Goal: Task Accomplishment & Management: Manage account settings

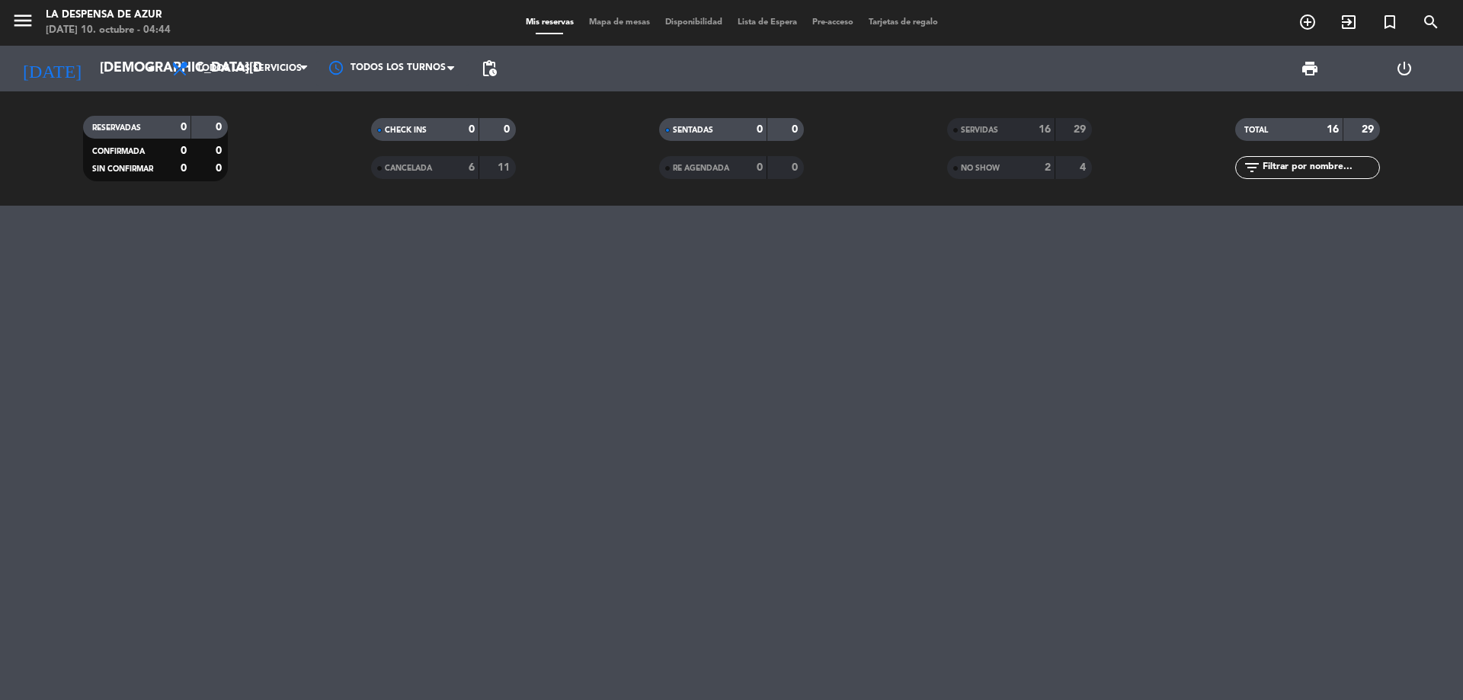
click at [92, 64] on input "[DEMOGRAPHIC_DATA][DATE]" at bounding box center [180, 68] width 177 height 30
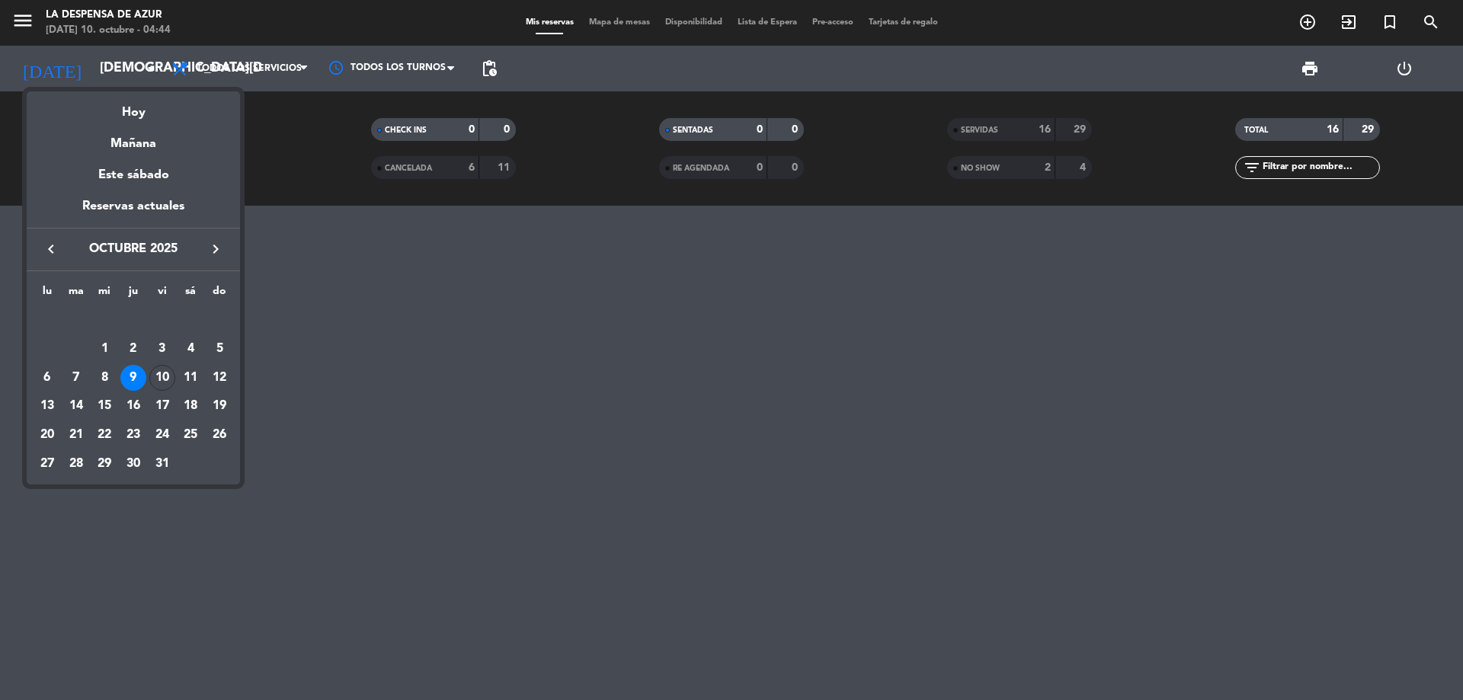
click at [127, 114] on div "Hoy" at bounding box center [133, 106] width 213 height 31
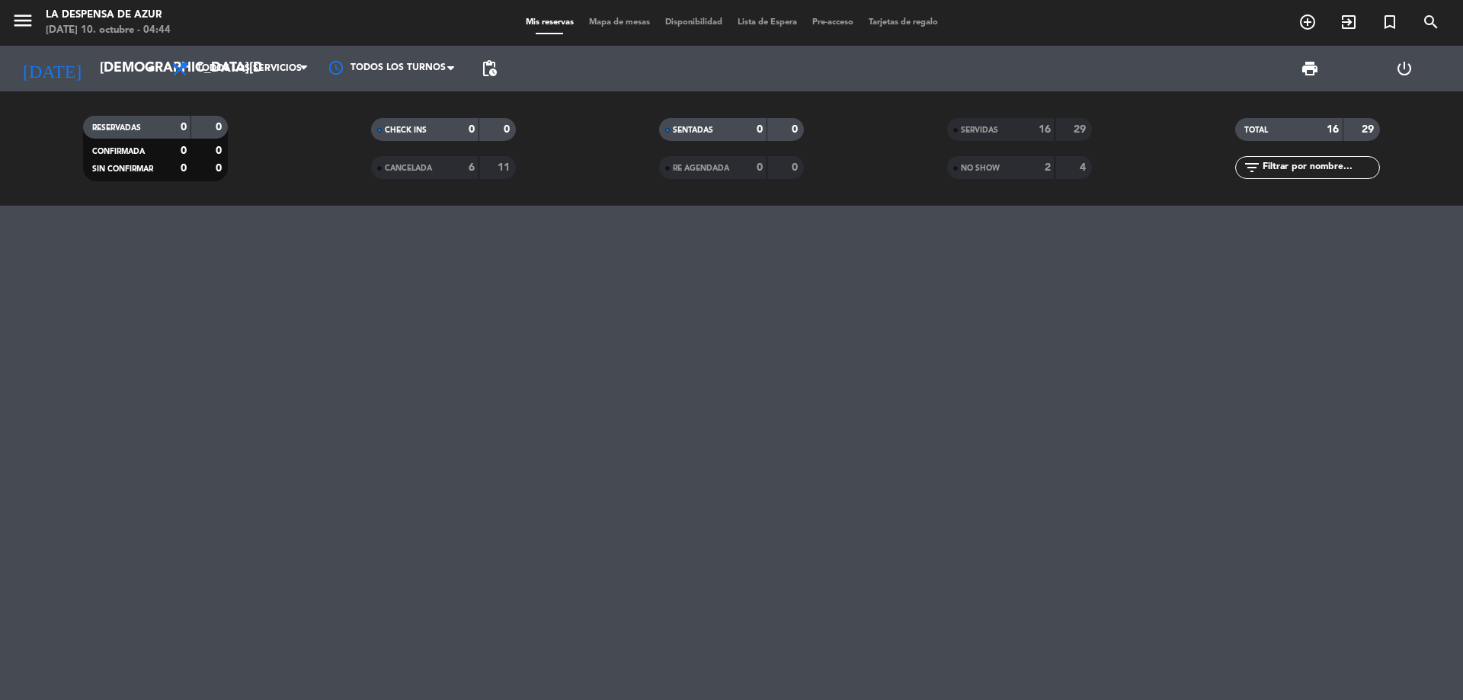
type input "[DATE]"
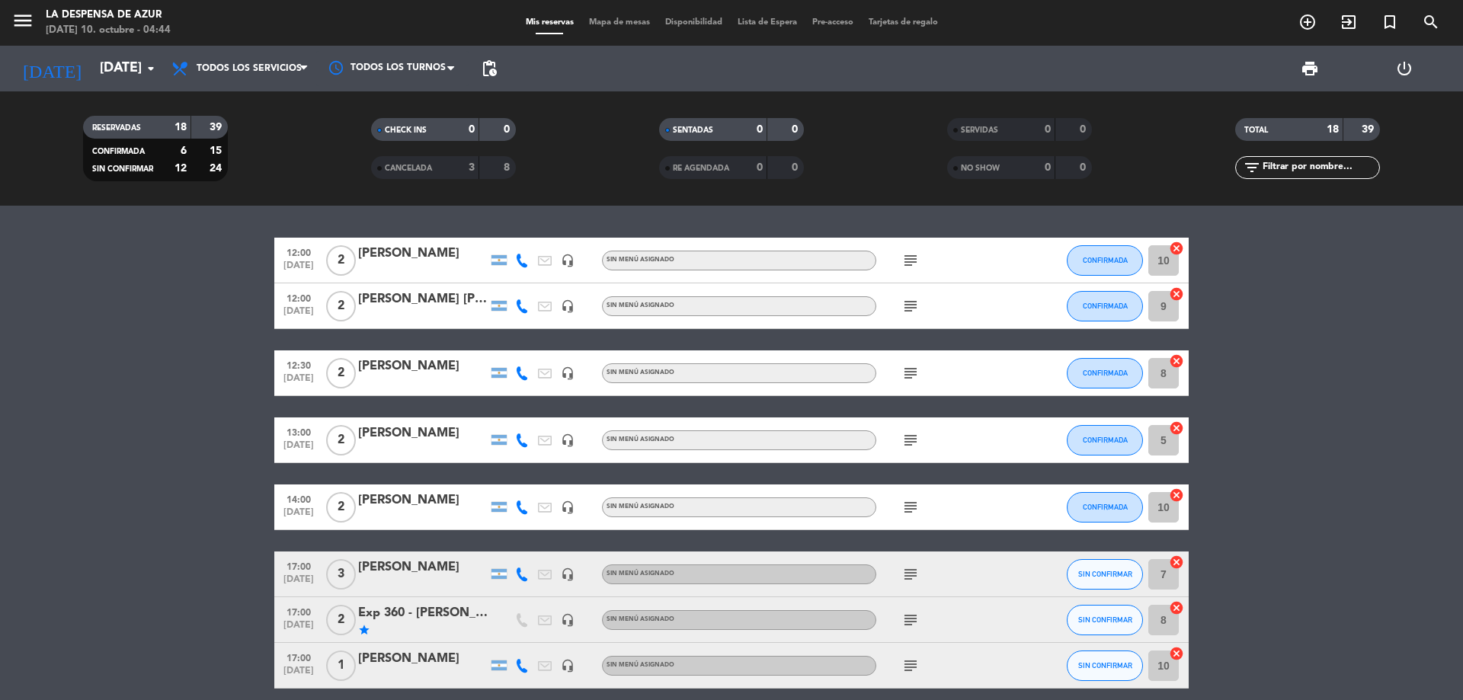
click at [398, 296] on div "[PERSON_NAME] [PERSON_NAME]" at bounding box center [423, 300] width 130 height 20
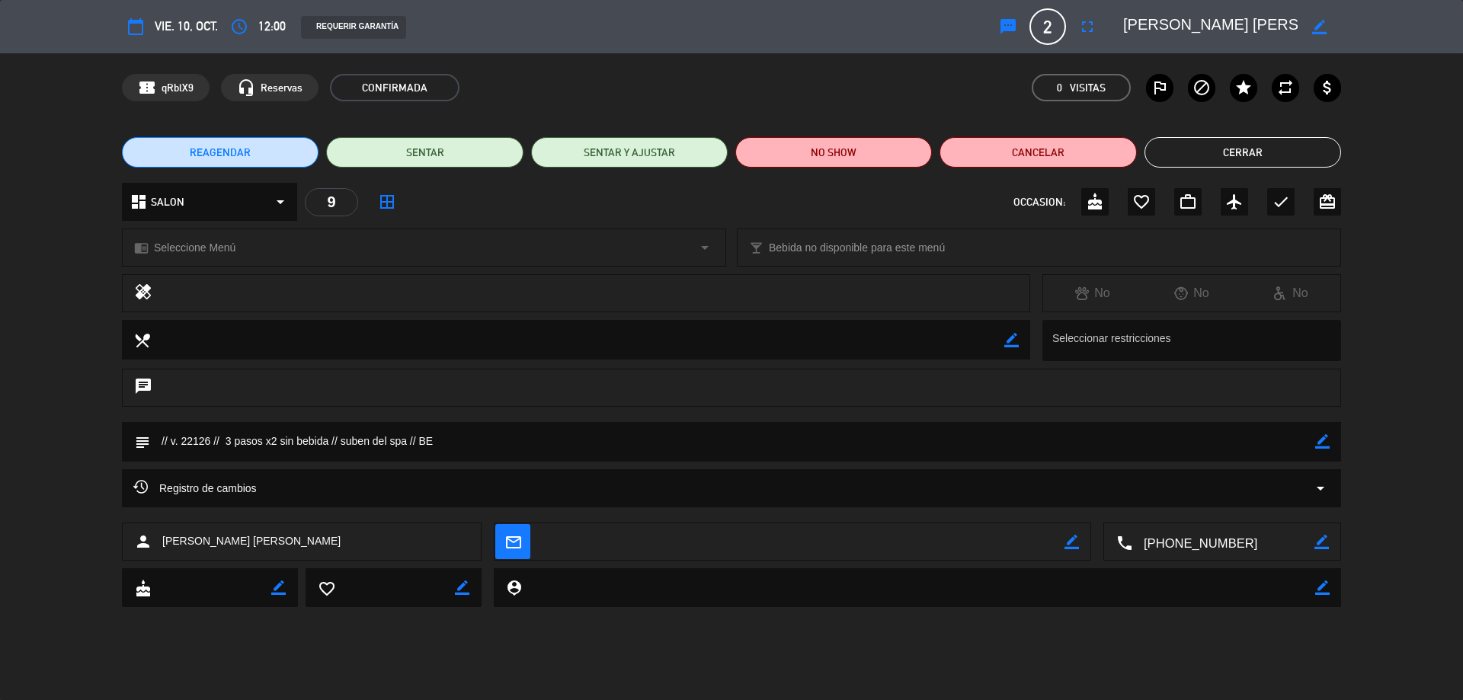
drag, startPoint x: 1332, startPoint y: 445, endPoint x: 1320, endPoint y: 441, distance: 12.1
click at [1330, 445] on div "subject border_color" at bounding box center [731, 442] width 1219 height 40
click at [1319, 441] on icon "border_color" at bounding box center [1323, 441] width 14 height 14
click at [226, 441] on textarea at bounding box center [732, 441] width 1165 height 39
type textarea "// v. 22126 // Almuerzo de 3 pasos x2 sin bebida // suben del spa // BE"
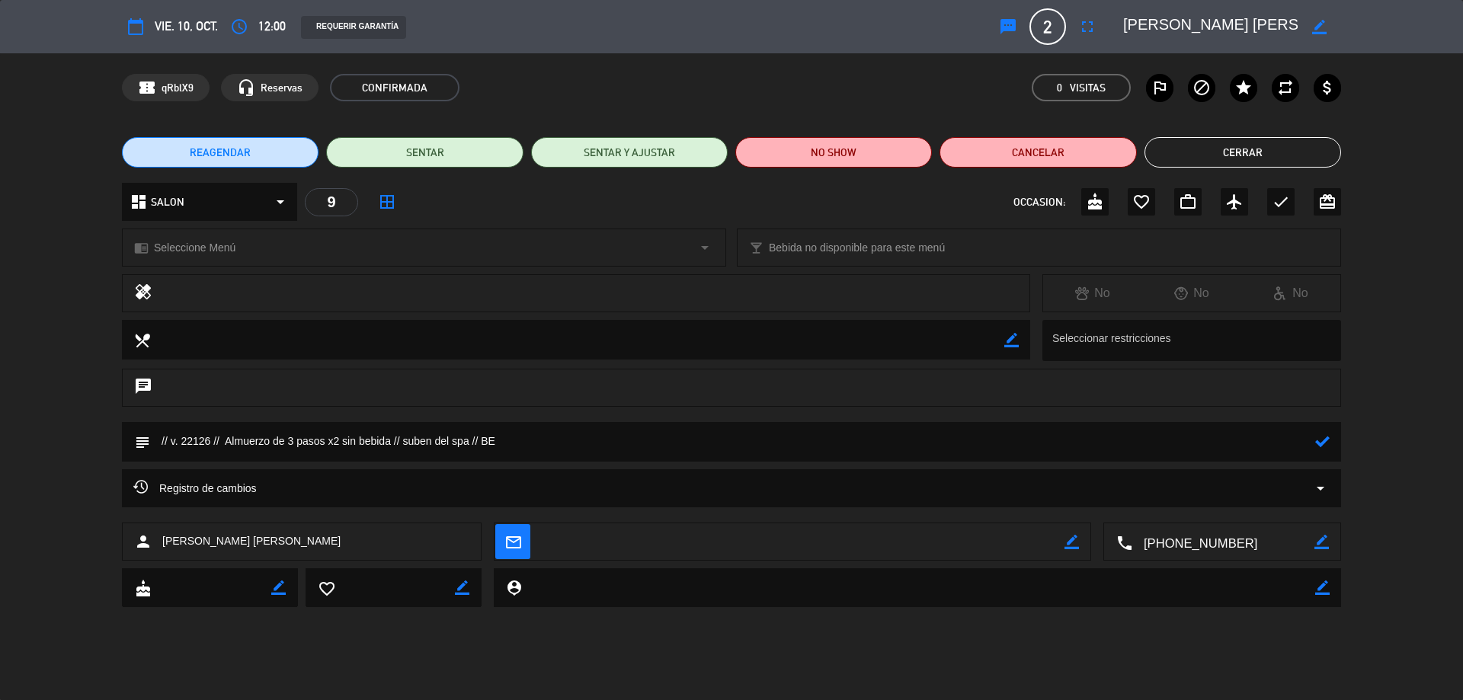
click at [1329, 442] on icon at bounding box center [1323, 441] width 14 height 14
click at [1229, 151] on button "Cerrar" at bounding box center [1243, 152] width 197 height 30
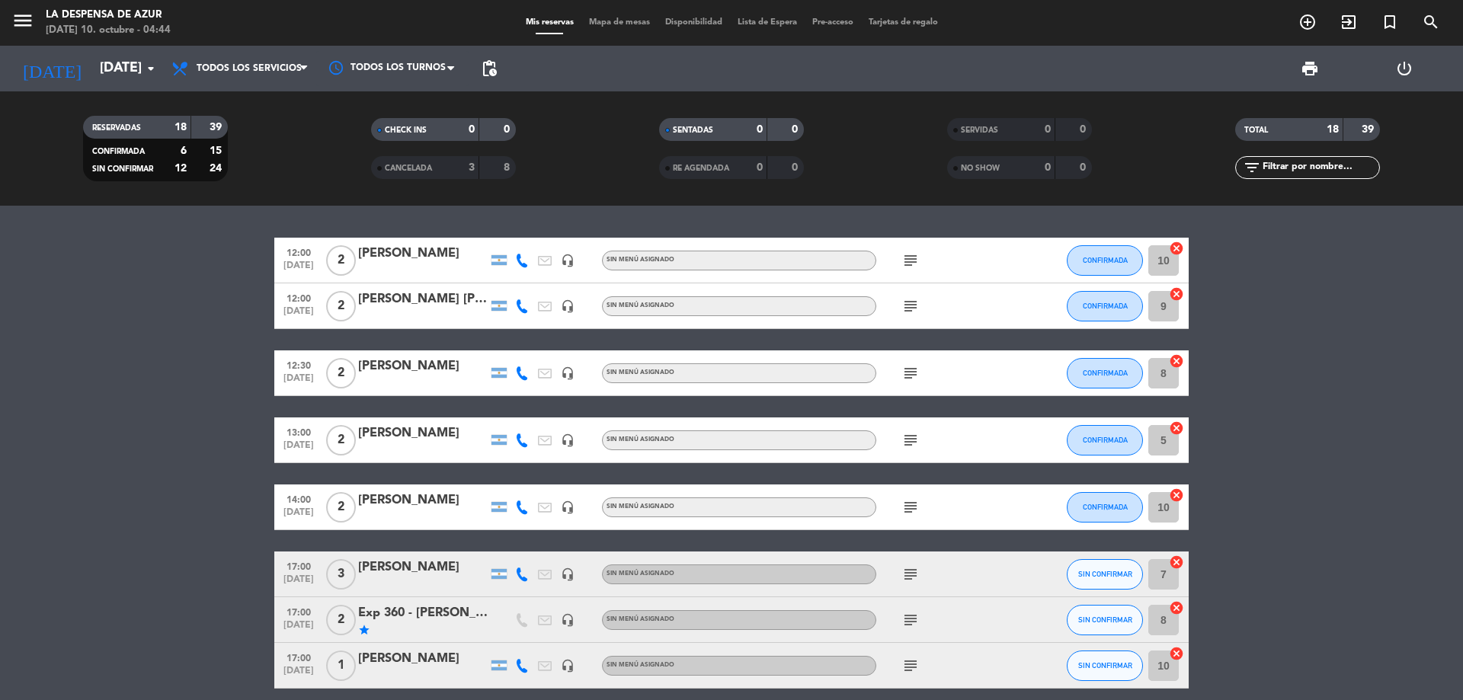
click at [424, 249] on div "[PERSON_NAME]" at bounding box center [423, 254] width 130 height 20
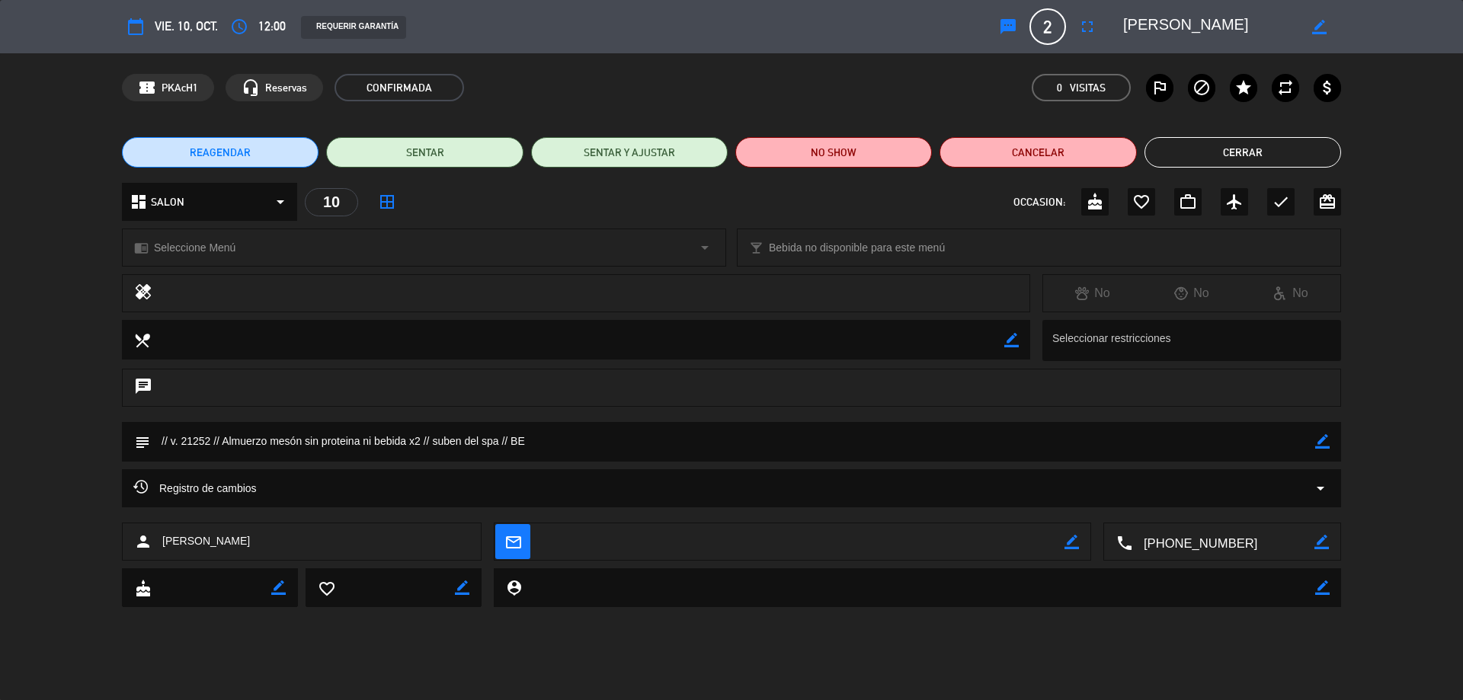
click at [187, 242] on span "Seleccione Menú" at bounding box center [195, 248] width 82 height 18
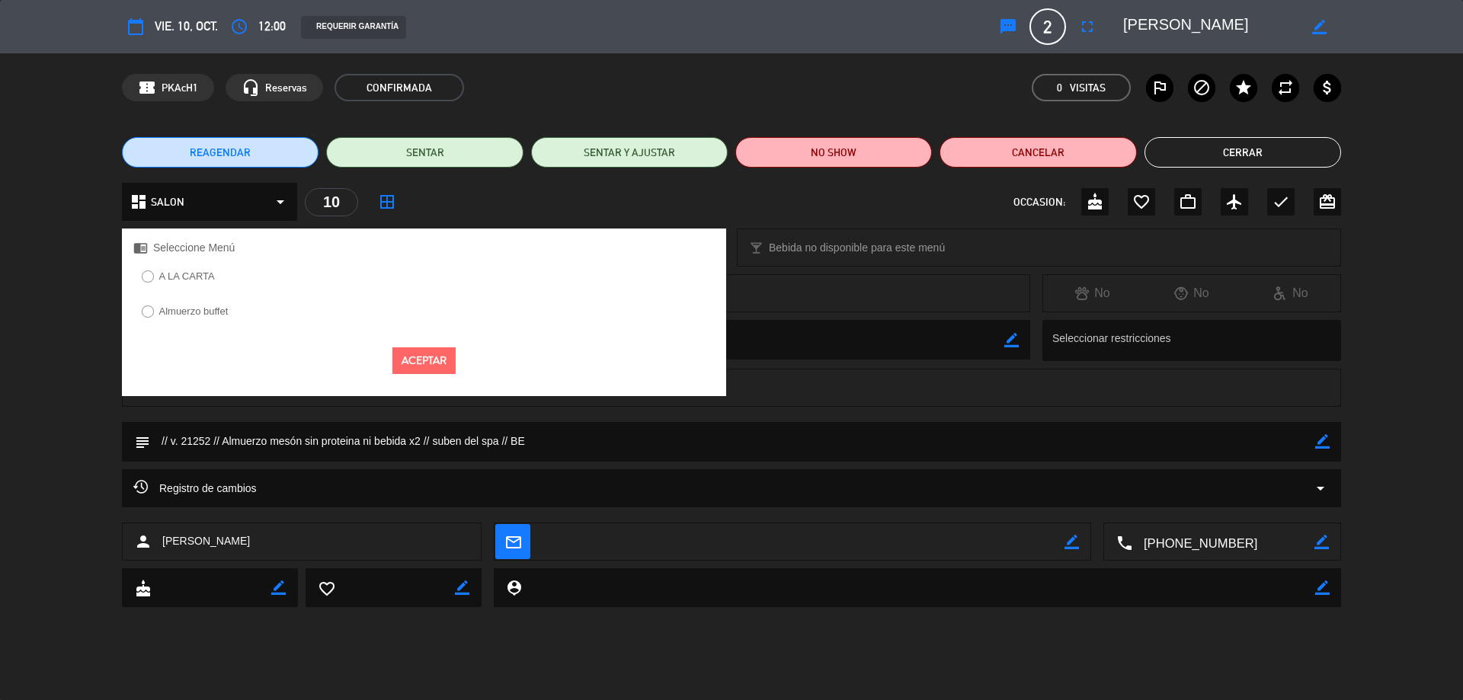
click at [211, 313] on label "Almuerzo buffet" at bounding box center [193, 311] width 69 height 10
drag, startPoint x: 407, startPoint y: 362, endPoint x: 496, endPoint y: 370, distance: 89.5
click at [412, 362] on button "Aceptar" at bounding box center [424, 361] width 63 height 27
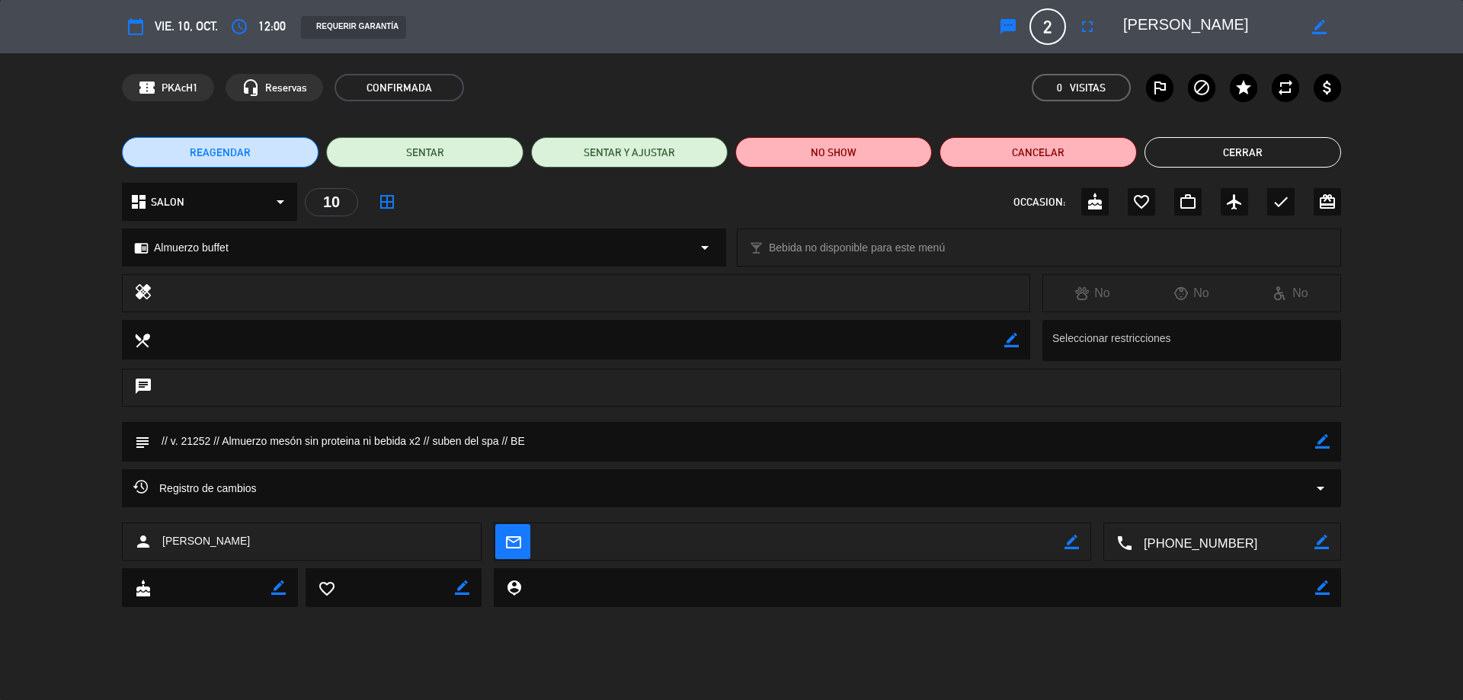
click at [1195, 154] on button "Cerrar" at bounding box center [1243, 152] width 197 height 30
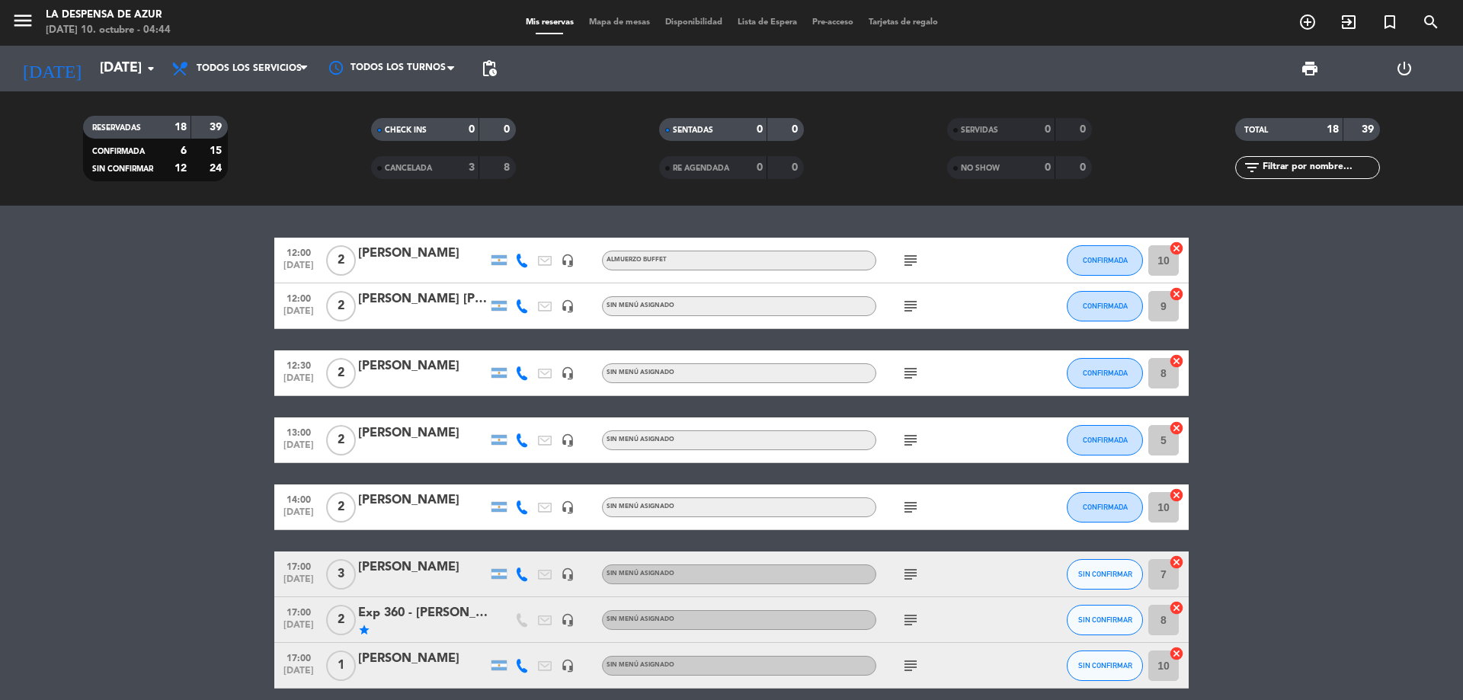
click at [406, 377] on div at bounding box center [423, 383] width 130 height 12
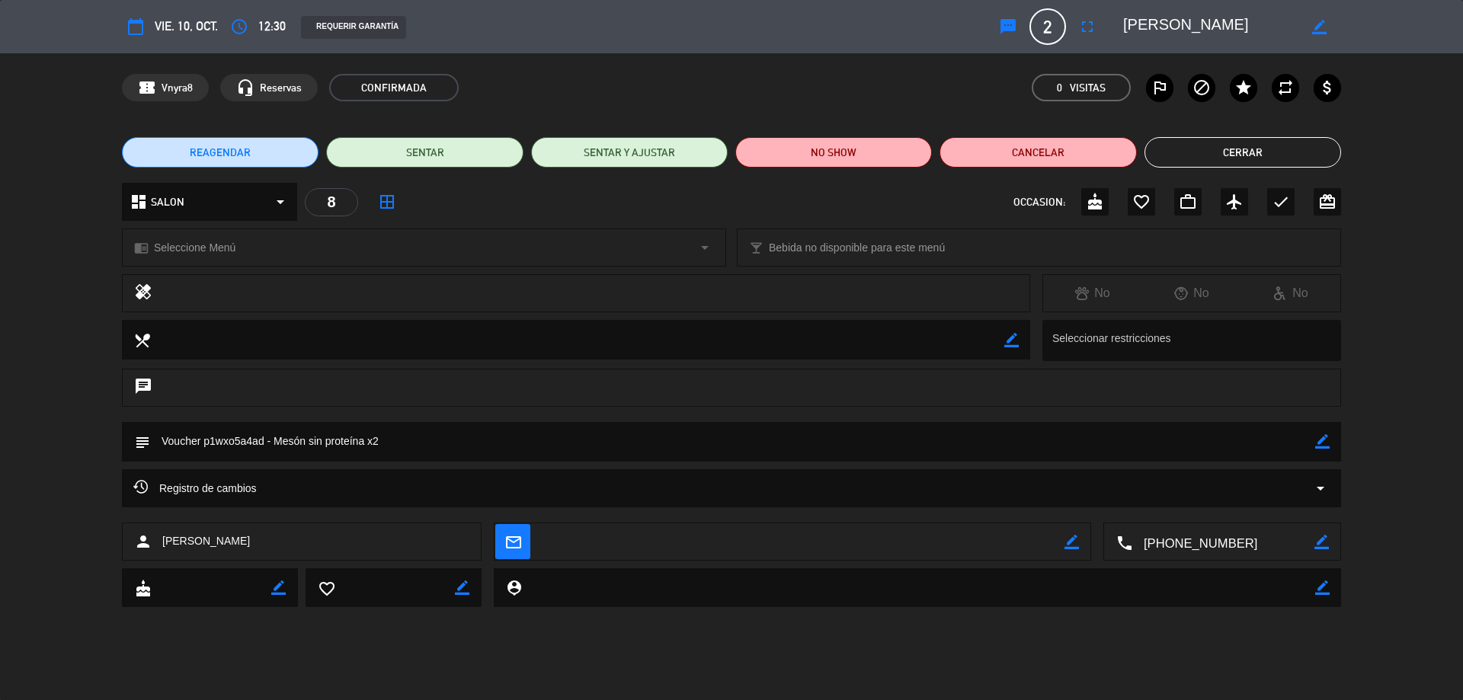
drag, startPoint x: 1320, startPoint y: 443, endPoint x: 1306, endPoint y: 447, distance: 15.0
click at [1321, 443] on icon "border_color" at bounding box center [1323, 441] width 14 height 14
click at [274, 449] on textarea at bounding box center [732, 441] width 1165 height 39
click at [469, 436] on textarea at bounding box center [732, 441] width 1165 height 39
type textarea "Voucher p1wxo5a4ad - Almuerzo Mesón sin proteína x2 // Suben del spa// AD"
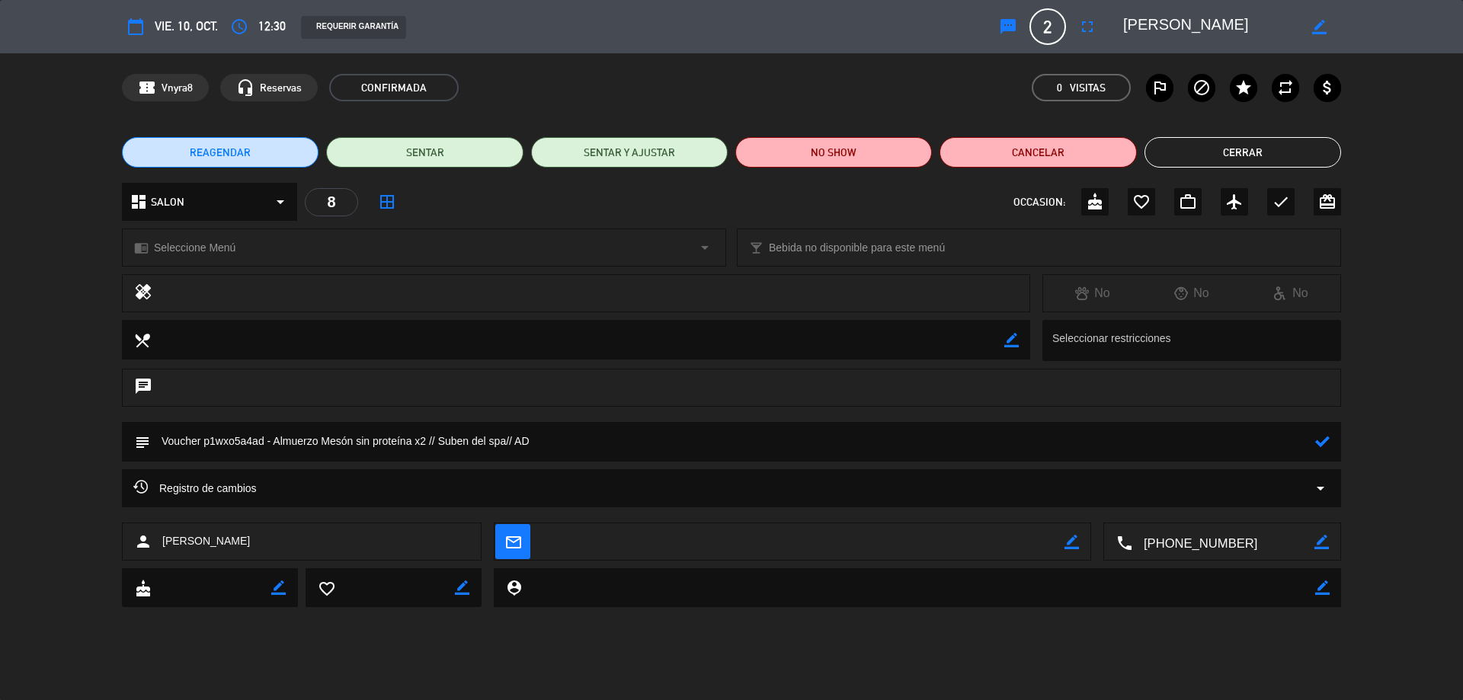
click at [346, 228] on div "dashboard SALON arrow_drop_down 8 border_all OCCASION: cake favorite_border wor…" at bounding box center [731, 209] width 1463 height 53
drag, startPoint x: 329, startPoint y: 252, endPoint x: 325, endPoint y: 260, distance: 9.5
click at [329, 252] on div "chrome_reader_mode Seleccione Menú arrow_drop_down" at bounding box center [424, 247] width 603 height 37
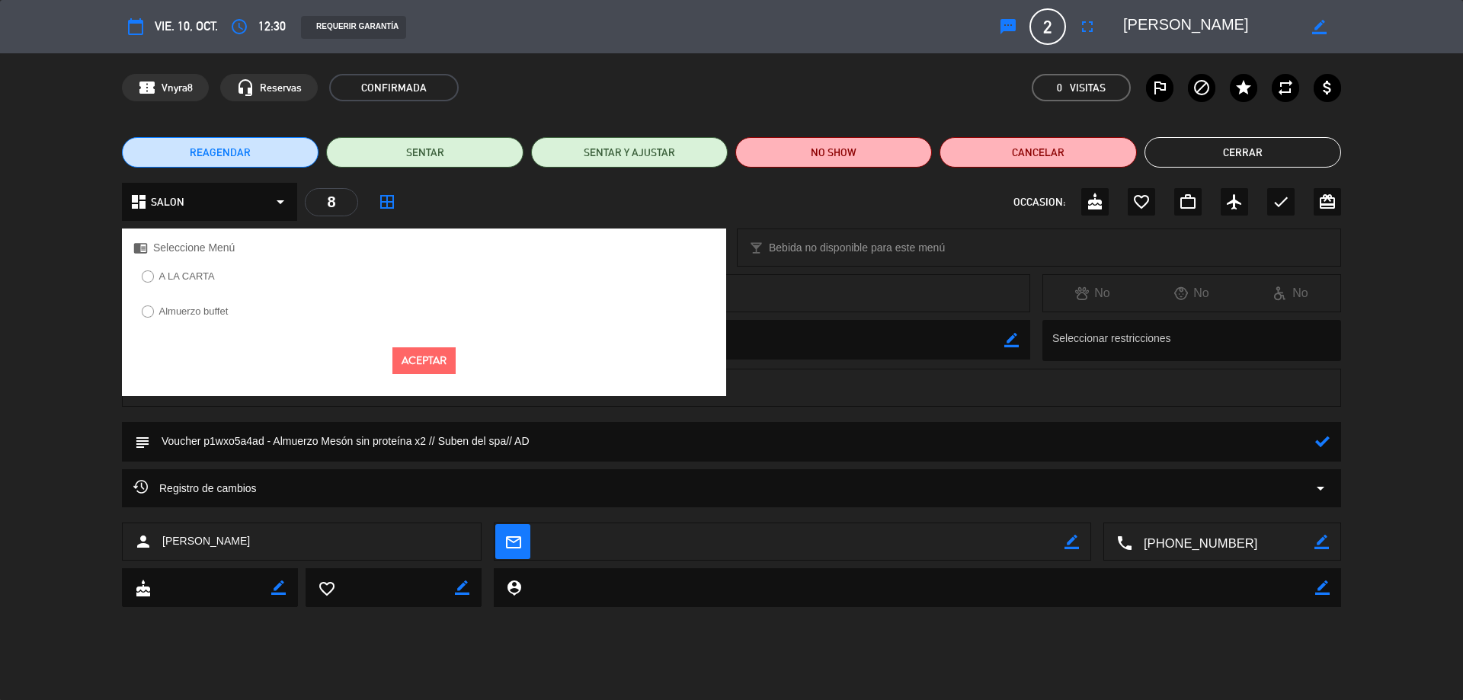
click at [231, 334] on div "A LA CARTA Almuerzo buffet" at bounding box center [424, 301] width 604 height 69
click at [213, 316] on label "Almuerzo buffet" at bounding box center [193, 311] width 69 height 10
drag, startPoint x: 411, startPoint y: 366, endPoint x: 469, endPoint y: 372, distance: 59.0
click at [413, 366] on button "Aceptar" at bounding box center [424, 361] width 63 height 27
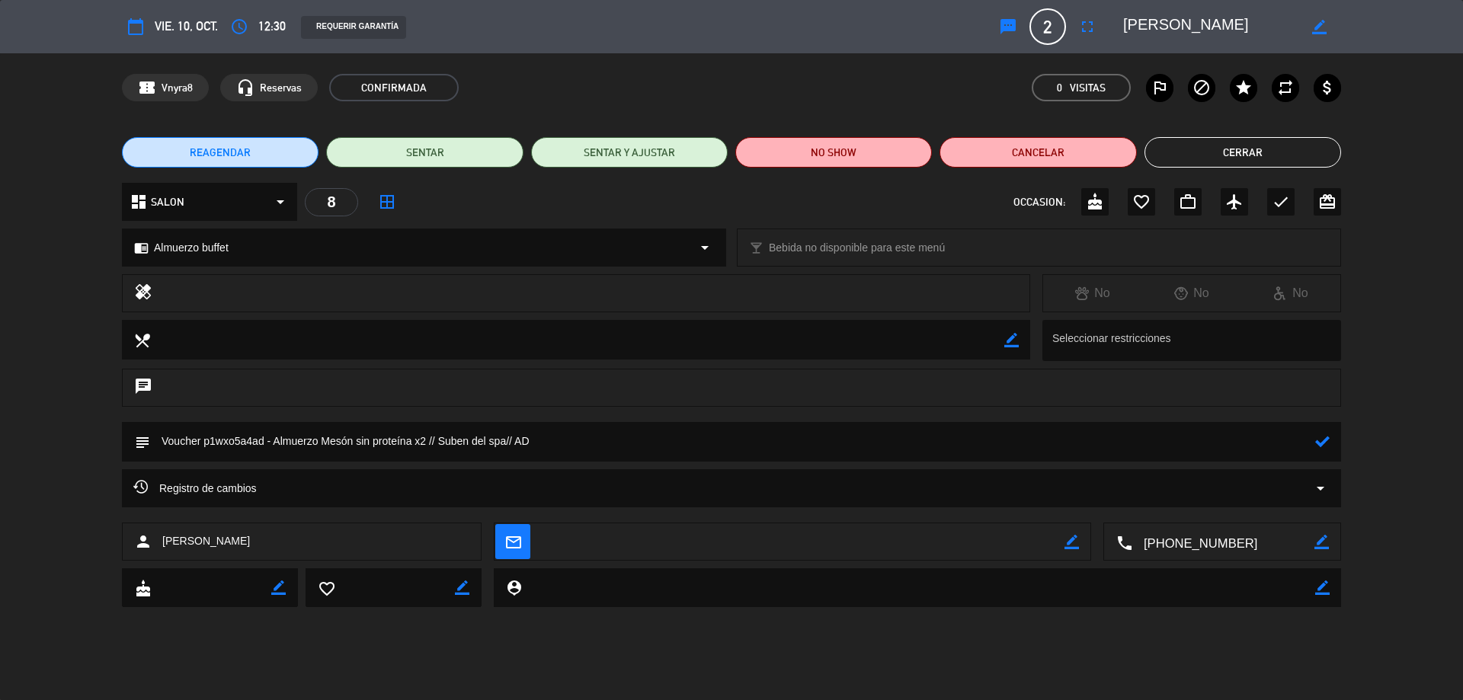
click at [265, 248] on div "chrome_reader_mode Almuerzo buffet arrow_drop_down" at bounding box center [424, 247] width 603 height 37
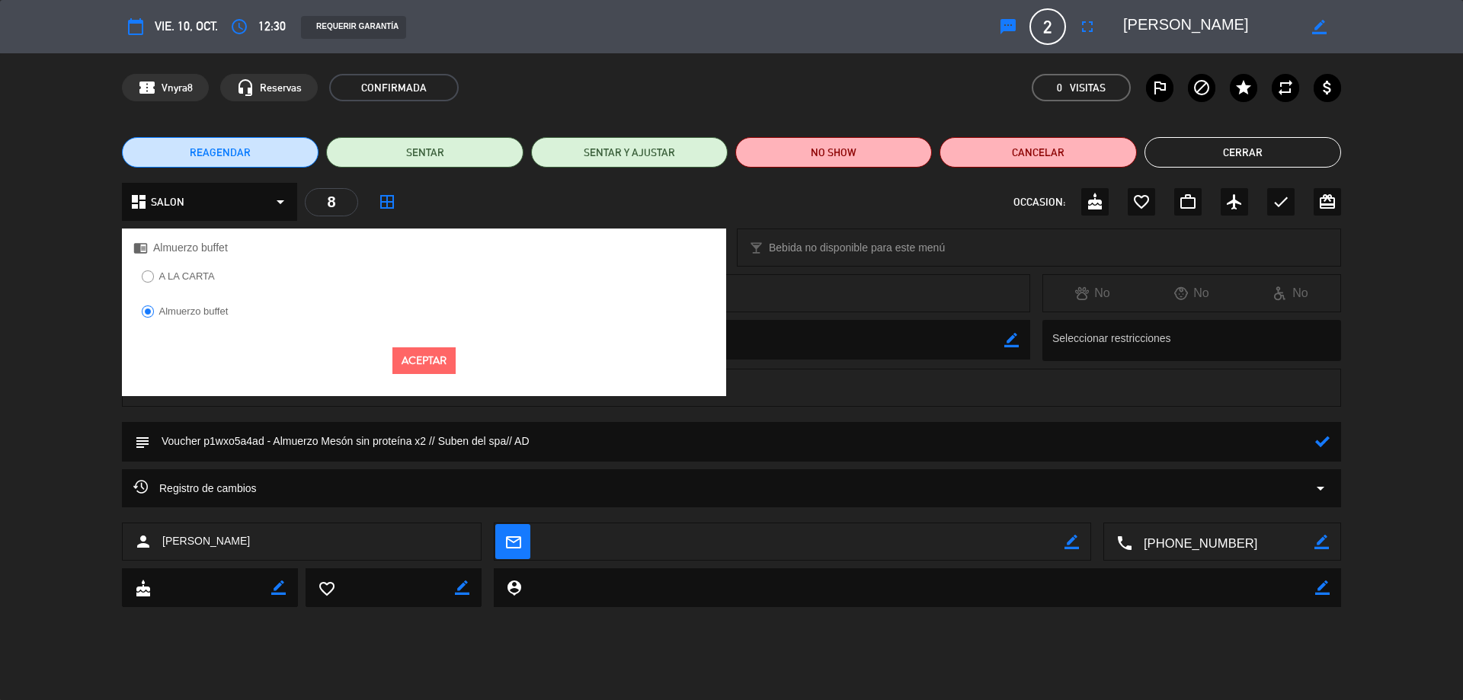
click at [768, 300] on div at bounding box center [591, 293] width 854 height 21
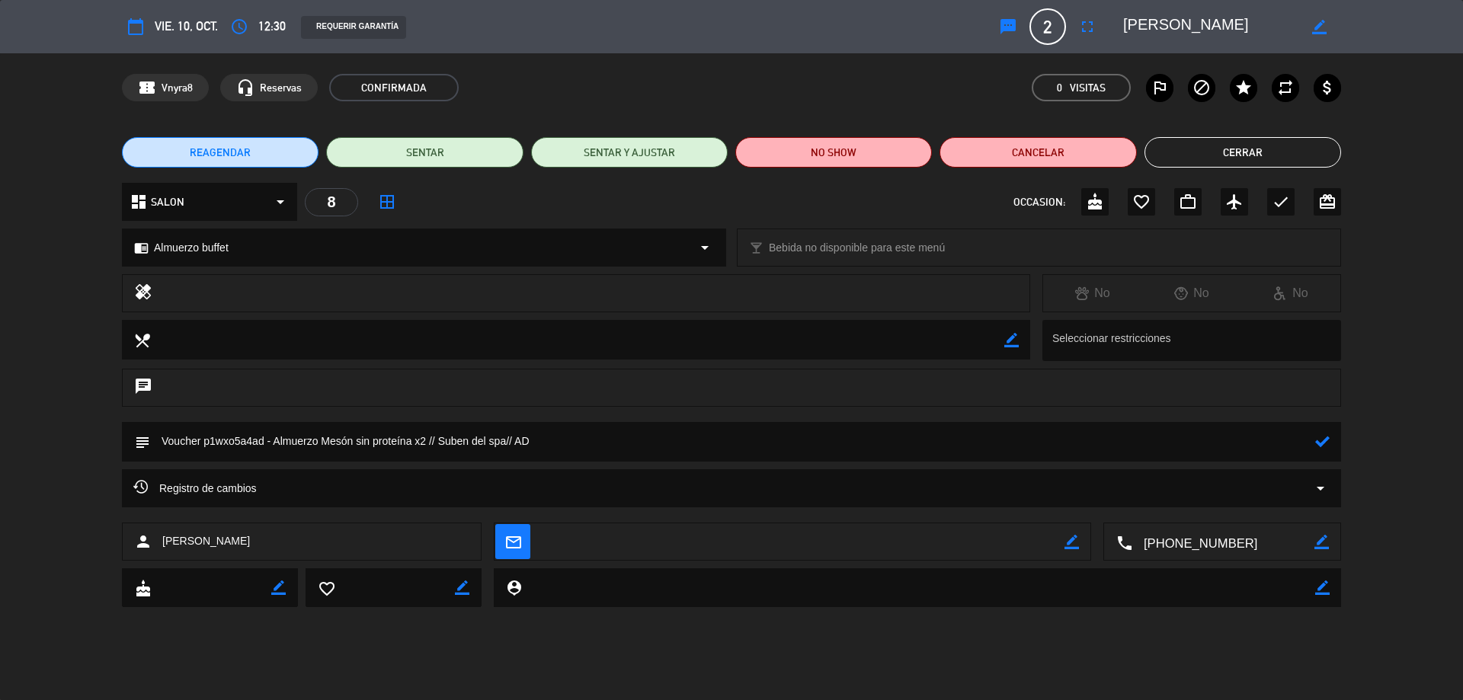
click at [1333, 446] on div "subject" at bounding box center [731, 442] width 1219 height 40
click at [1319, 441] on icon at bounding box center [1323, 441] width 14 height 14
click at [1207, 157] on button "Cerrar" at bounding box center [1243, 152] width 197 height 30
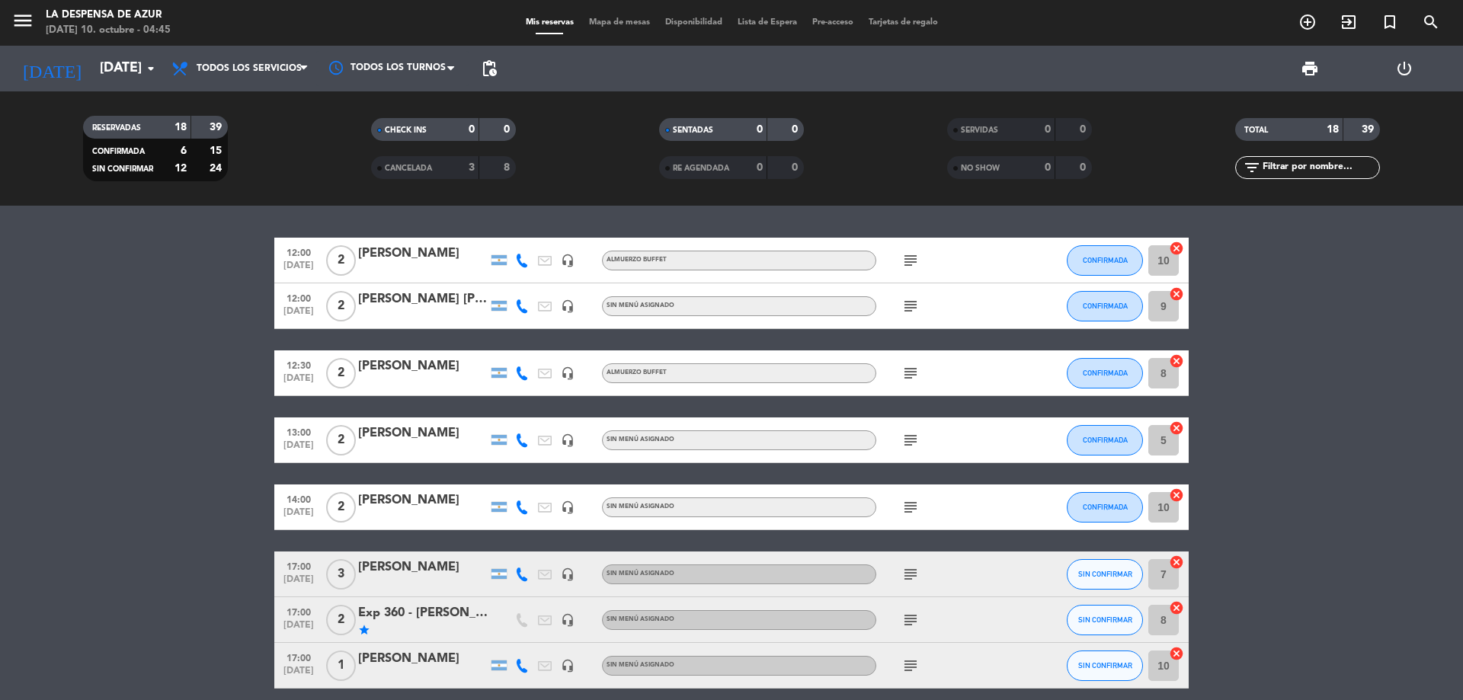
click at [436, 437] on div "[PERSON_NAME]" at bounding box center [423, 434] width 130 height 20
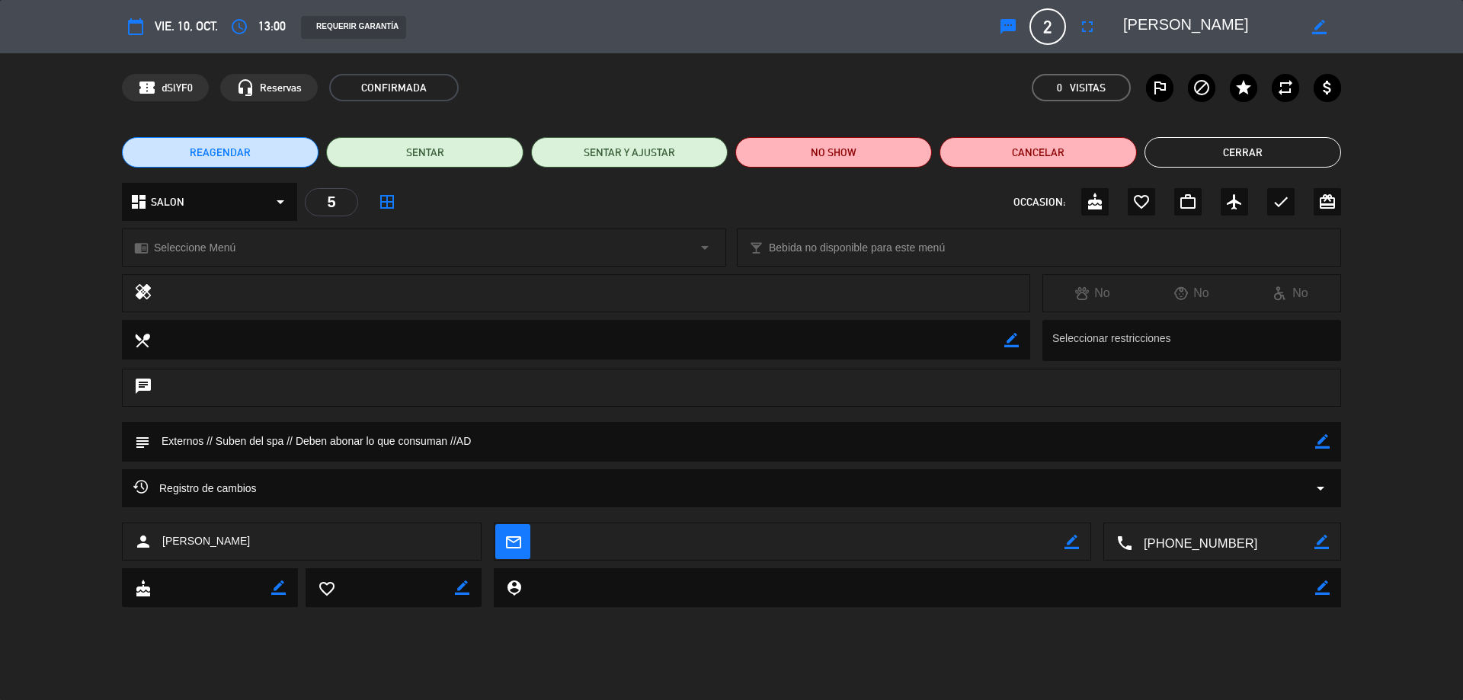
click at [1187, 158] on button "Cerrar" at bounding box center [1243, 152] width 197 height 30
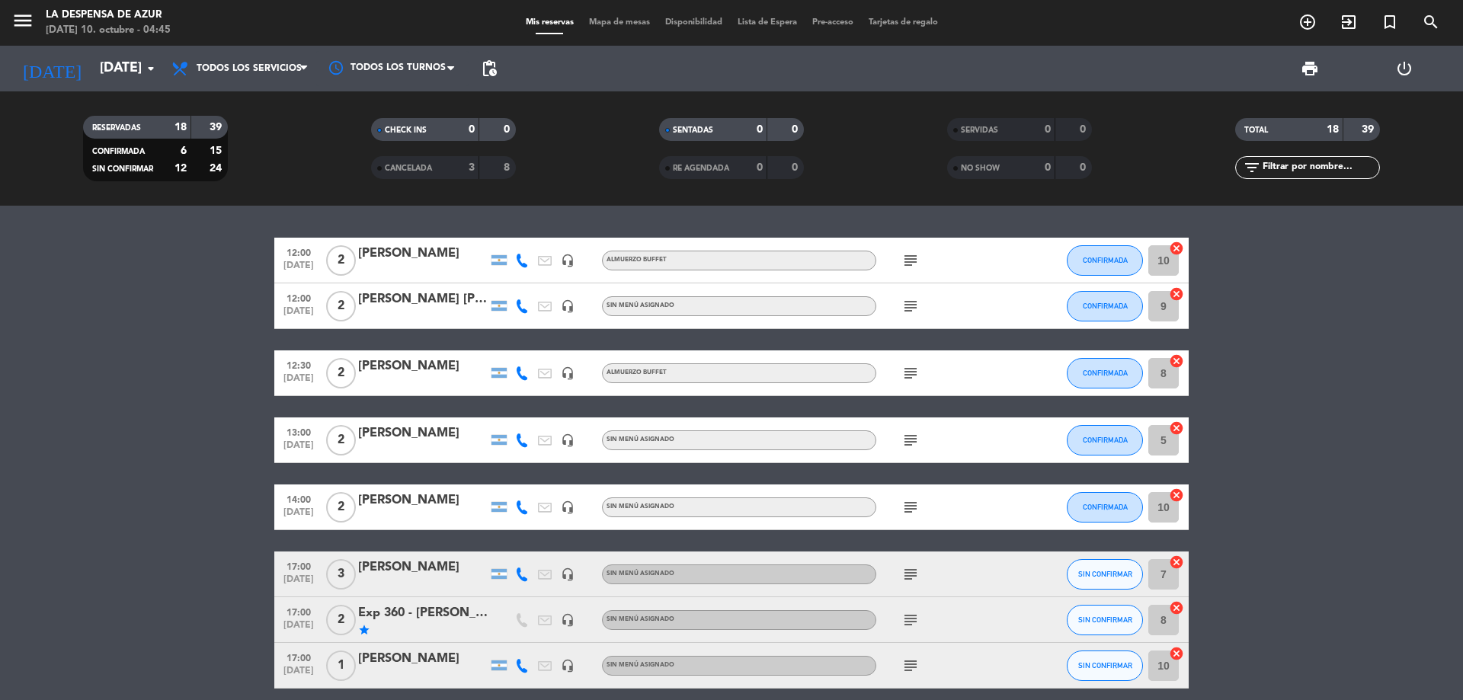
click at [418, 497] on div "[PERSON_NAME]" at bounding box center [423, 501] width 130 height 20
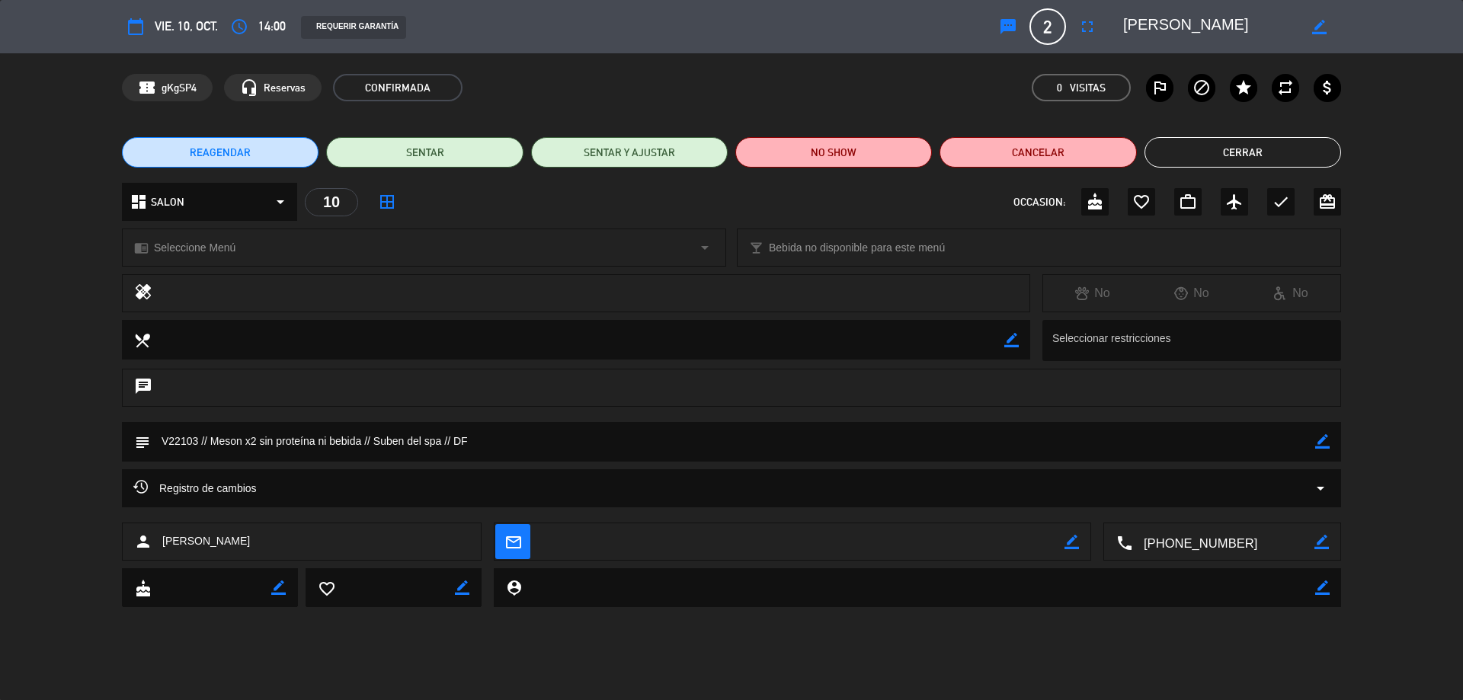
click at [1322, 446] on icon "border_color" at bounding box center [1323, 441] width 14 height 14
click at [213, 433] on textarea at bounding box center [732, 441] width 1165 height 39
type textarea "V22103 // Almuerzo Meson x2 sin proteína ni bebida // Suben del spa // DF"
click at [369, 255] on div "chrome_reader_mode Seleccione Menú arrow_drop_down" at bounding box center [424, 247] width 603 height 37
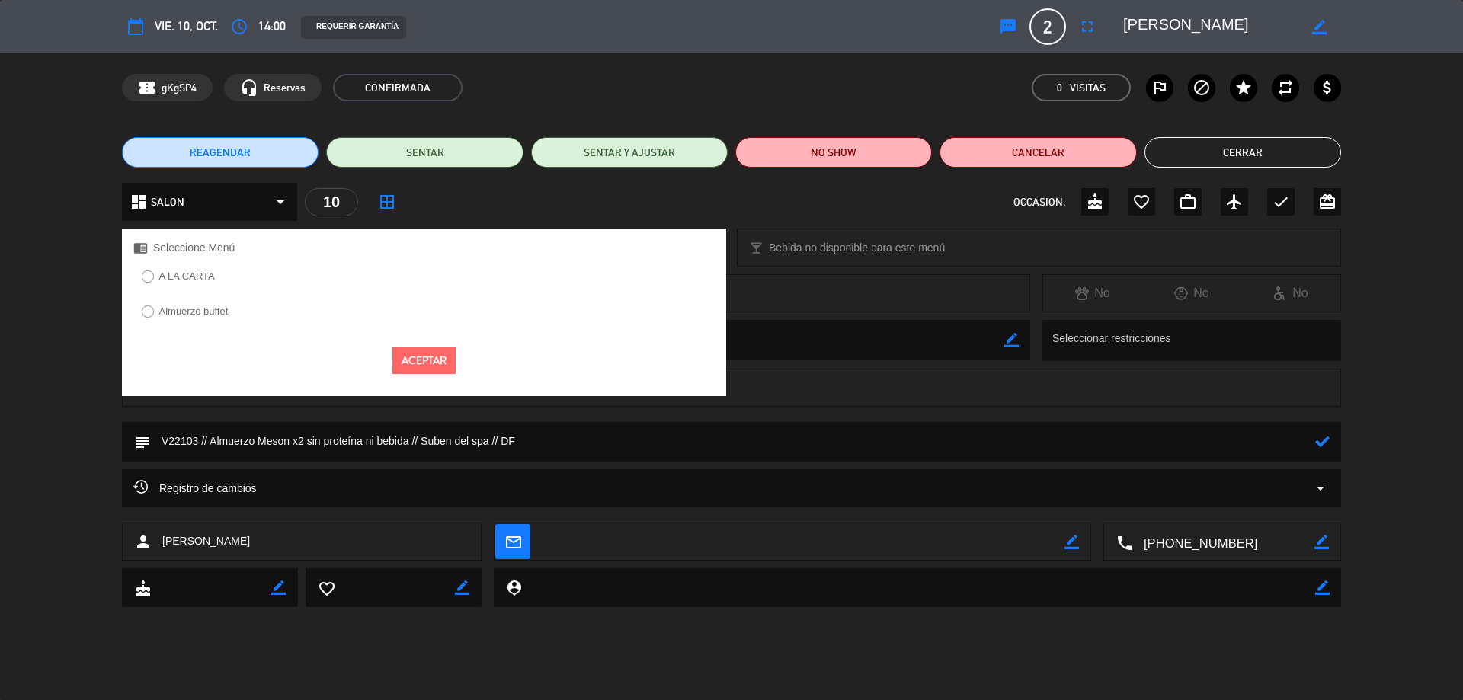
click at [280, 319] on div "Almuerzo buffet" at bounding box center [424, 317] width 604 height 30
click at [206, 306] on label "Almuerzo buffet" at bounding box center [193, 311] width 69 height 10
click at [414, 363] on button "Aceptar" at bounding box center [424, 361] width 63 height 27
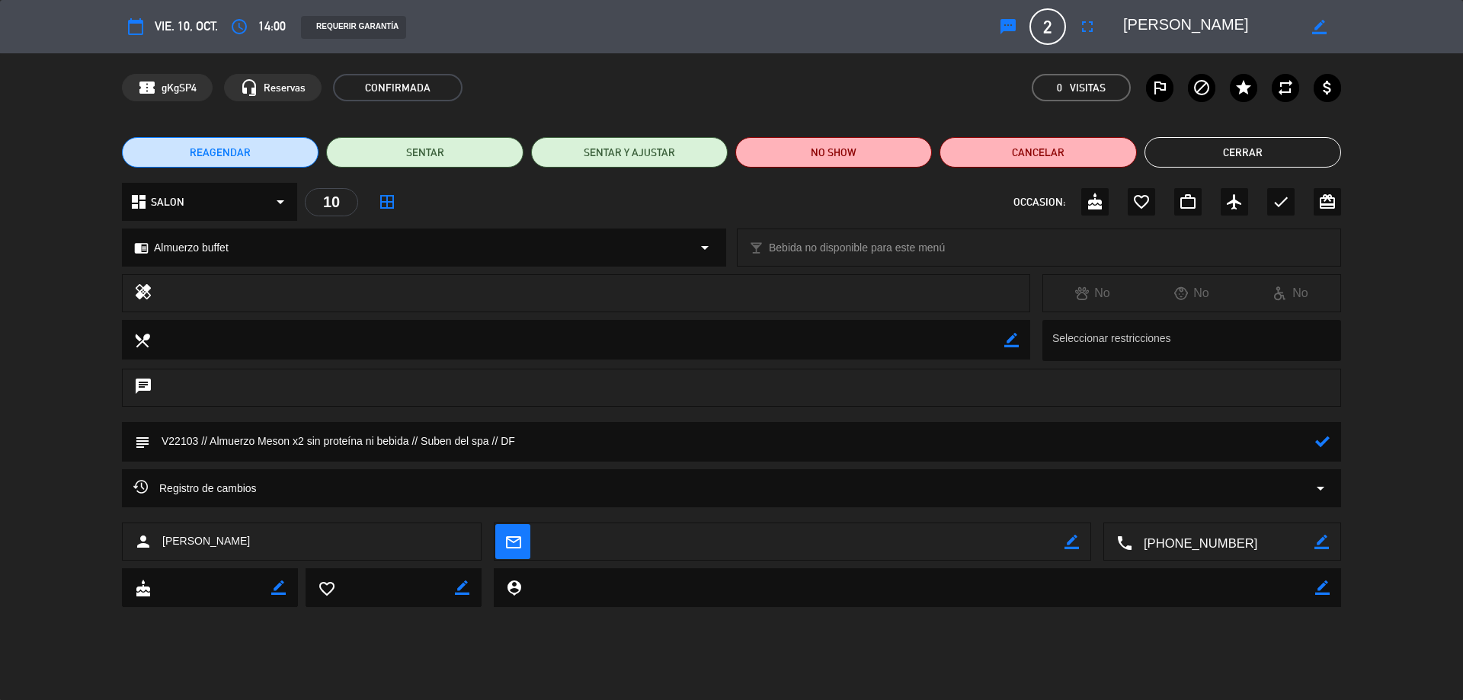
drag, startPoint x: 1326, startPoint y: 441, endPoint x: 1322, endPoint y: 433, distance: 9.2
click at [1325, 442] on icon at bounding box center [1323, 441] width 14 height 14
click at [1250, 143] on button "Cerrar" at bounding box center [1243, 152] width 197 height 30
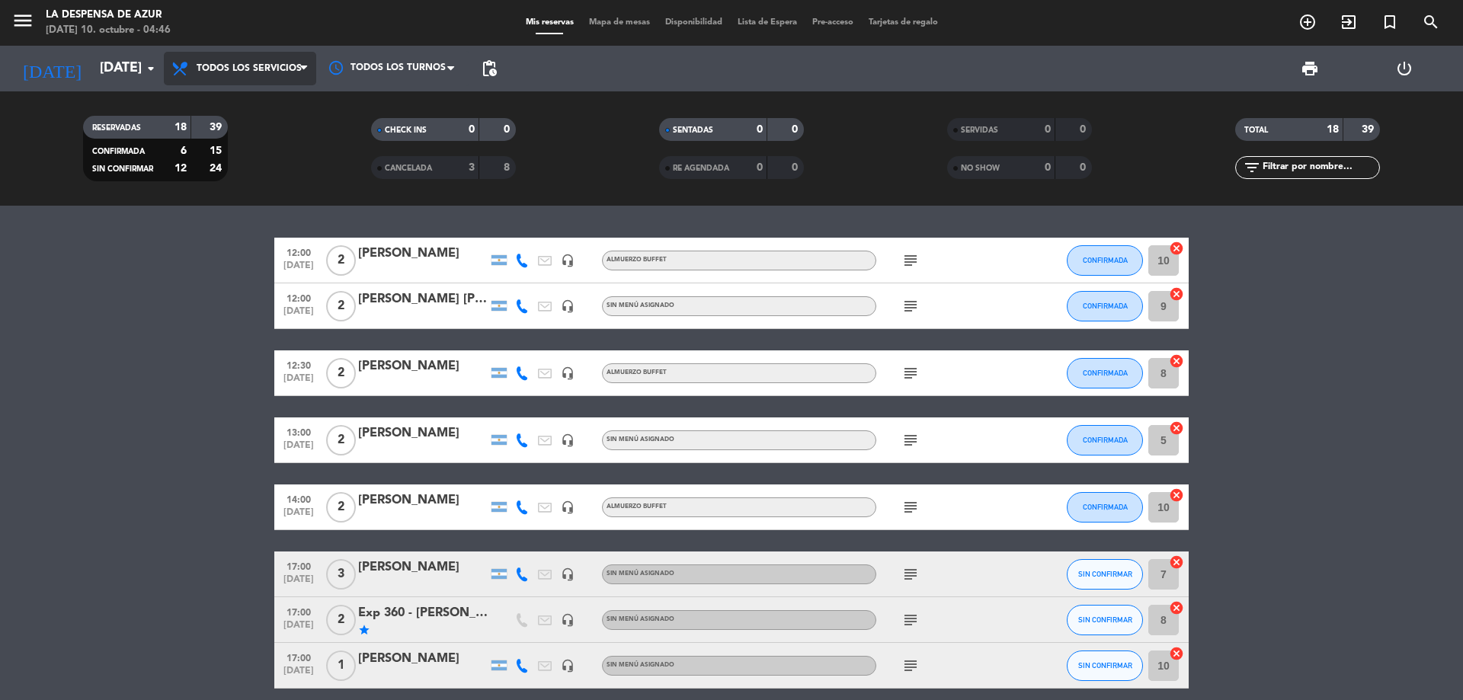
click at [199, 72] on span "Todos los servicios" at bounding box center [249, 68] width 105 height 11
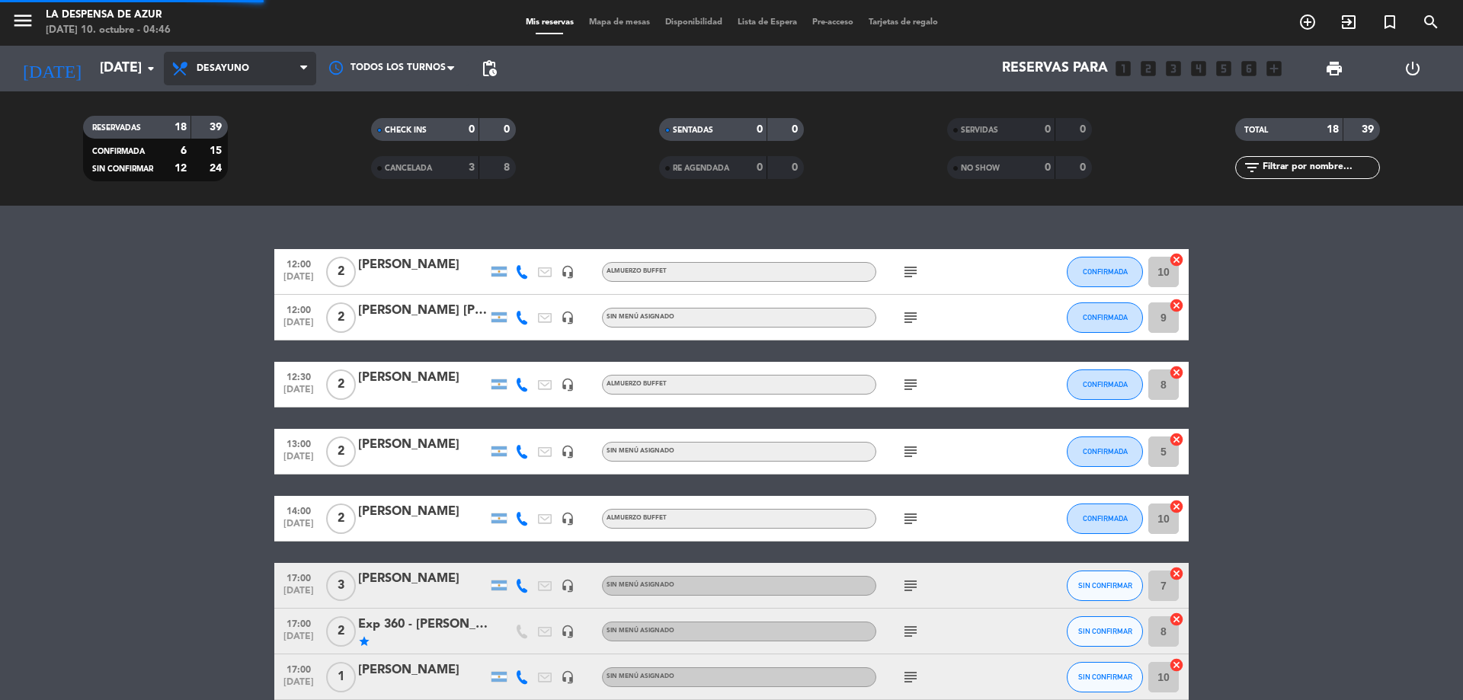
click at [227, 123] on div "menu La Despensa de [PERSON_NAME][DATE] 10. octubre - 04:46 Mis reservas Mapa d…" at bounding box center [731, 103] width 1463 height 206
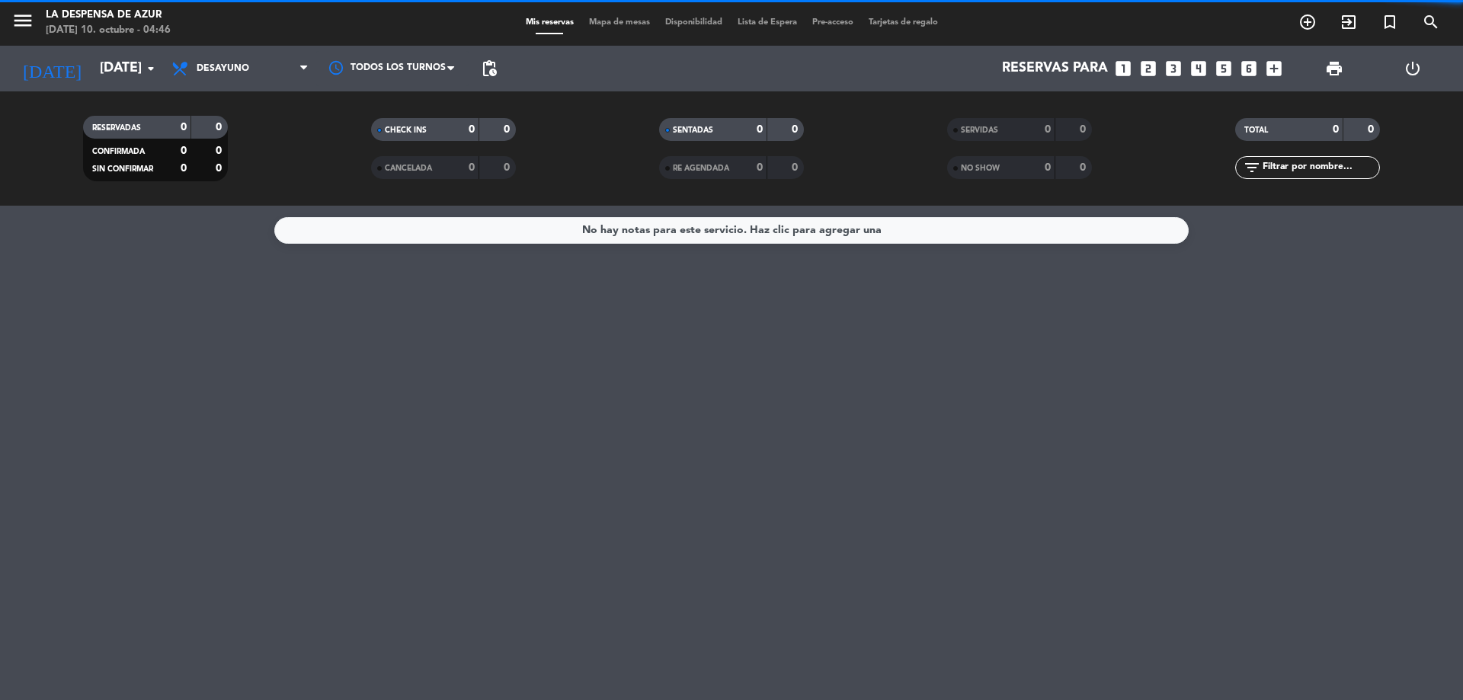
click at [623, 226] on div "No hay notas para este servicio. Haz clic para agregar una" at bounding box center [732, 231] width 300 height 18
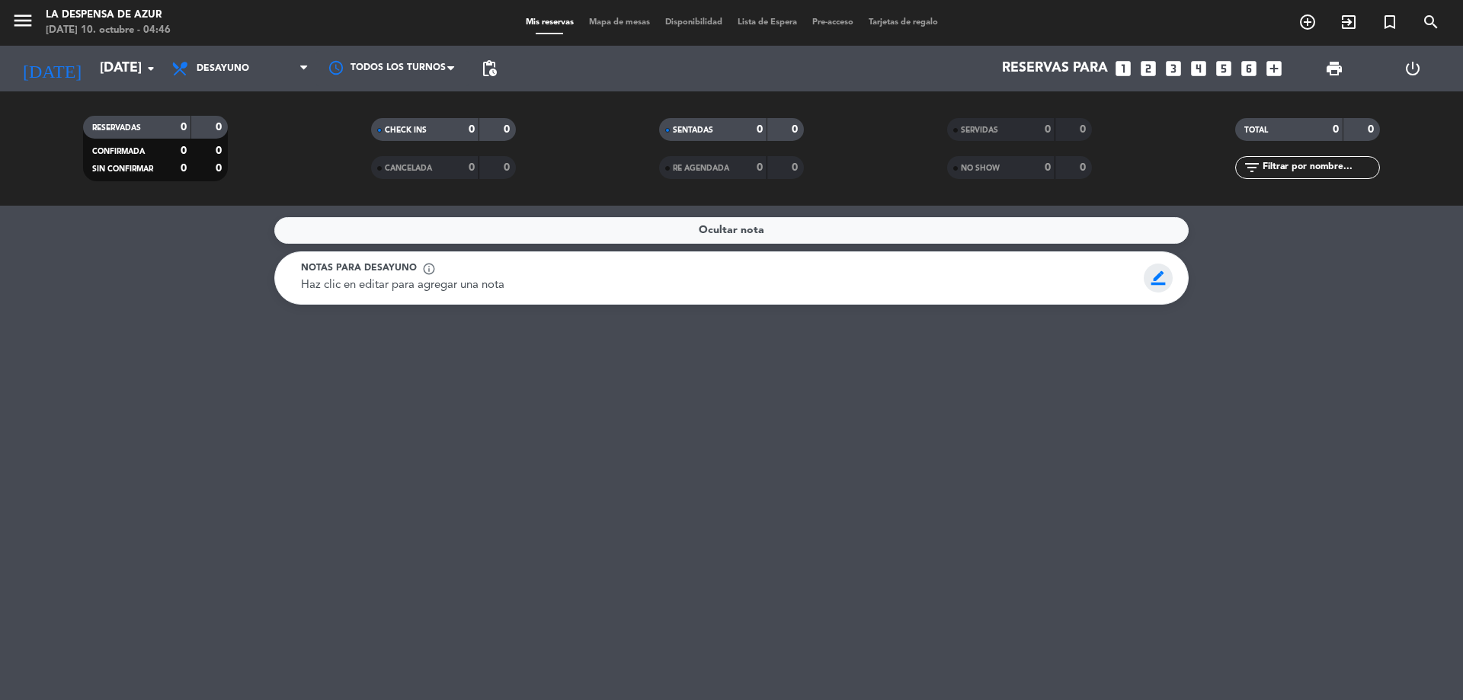
click at [1161, 273] on span "border_color" at bounding box center [1159, 278] width 30 height 29
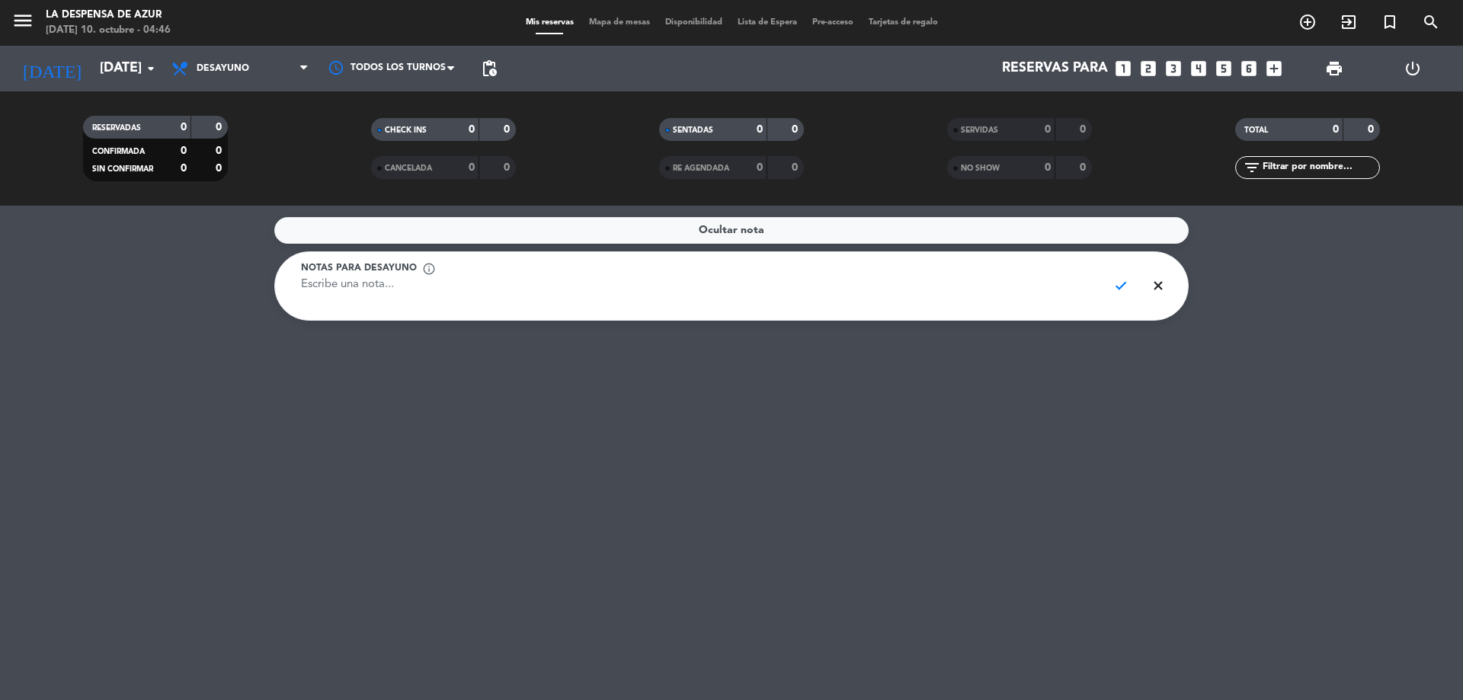
click at [409, 285] on textarea at bounding box center [698, 294] width 795 height 34
drag, startPoint x: 619, startPoint y: 289, endPoint x: 281, endPoint y: 299, distance: 337.8
click at [281, 299] on div "Notas para desayuno info_outline EXP 360 - [PERSON_NAME] y [PERSON_NAME] - Mock…" at bounding box center [731, 286] width 915 height 69
click at [1126, 285] on span "check" at bounding box center [1122, 285] width 30 height 29
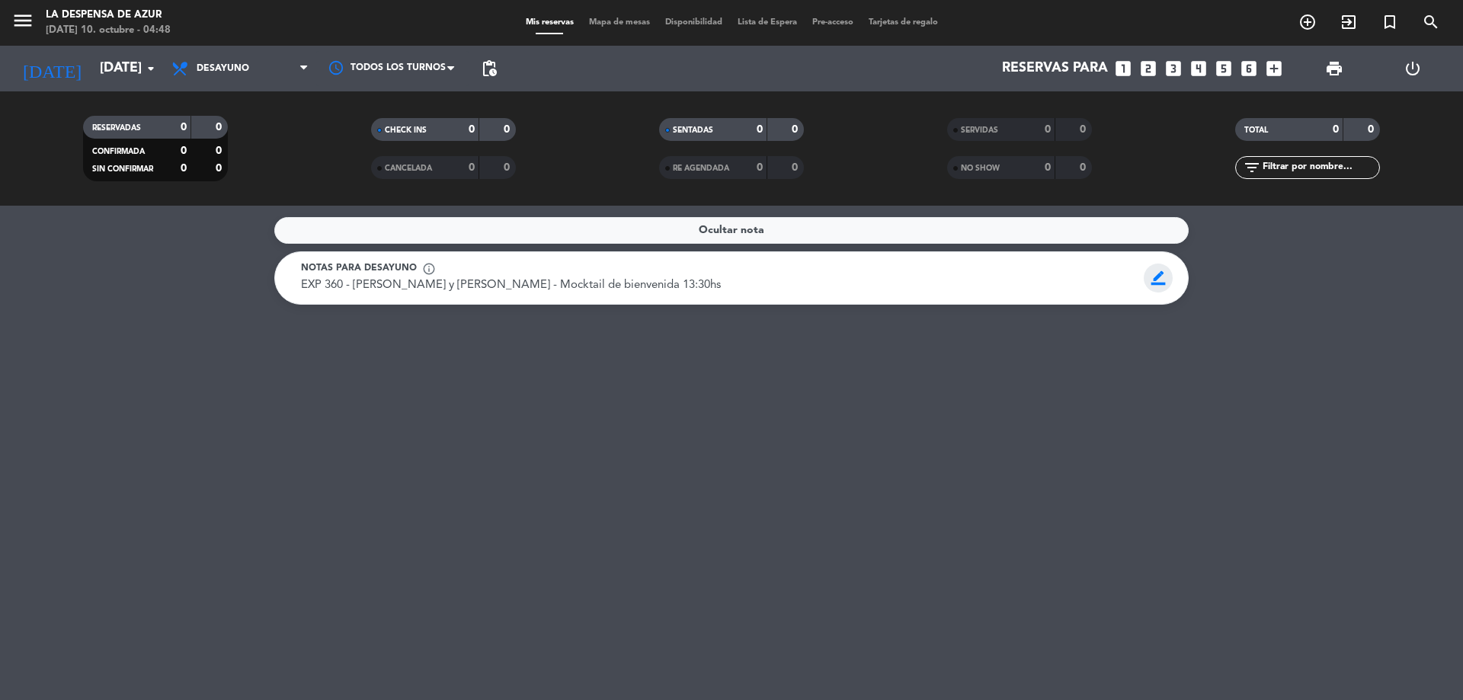
click at [1168, 276] on span "border_color" at bounding box center [1159, 278] width 30 height 29
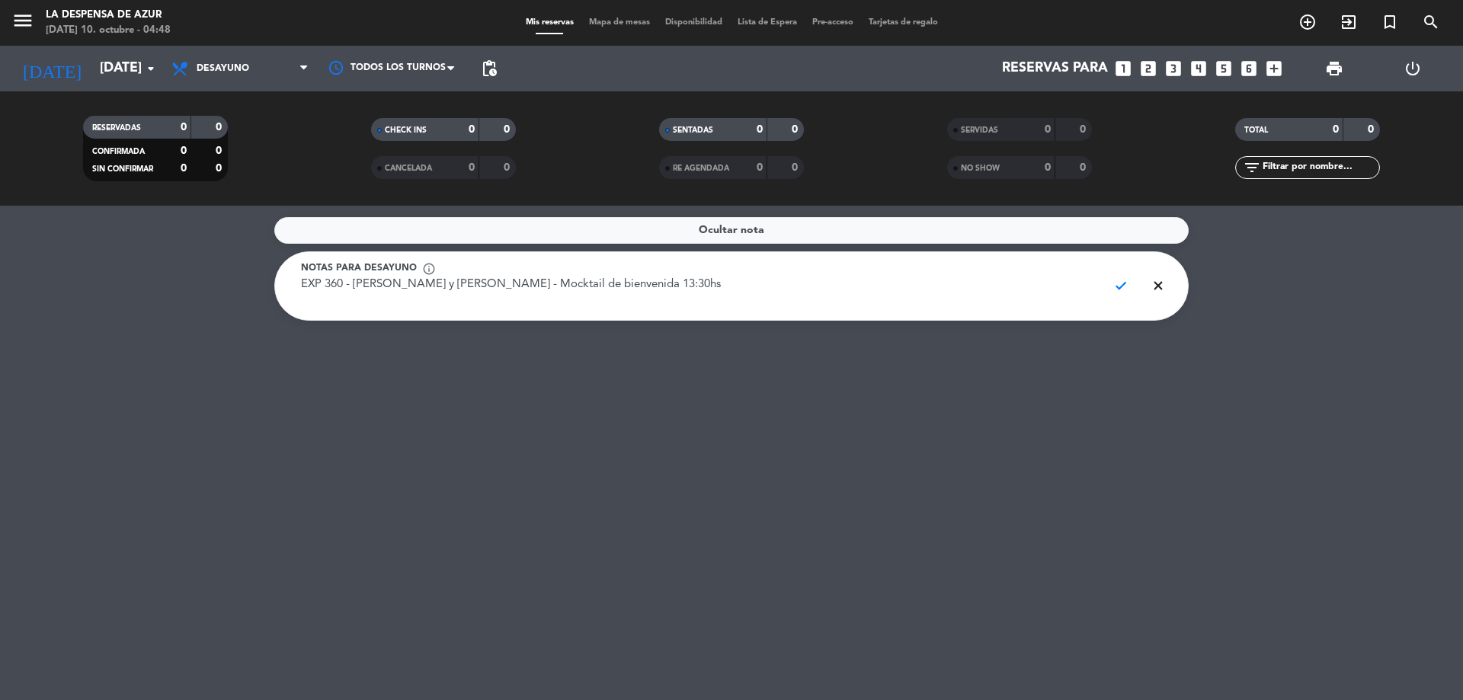
click at [784, 296] on textarea "EXP 360 - [PERSON_NAME] y [PERSON_NAME] - Mocktail de bienvenida 13:30hs" at bounding box center [698, 294] width 795 height 34
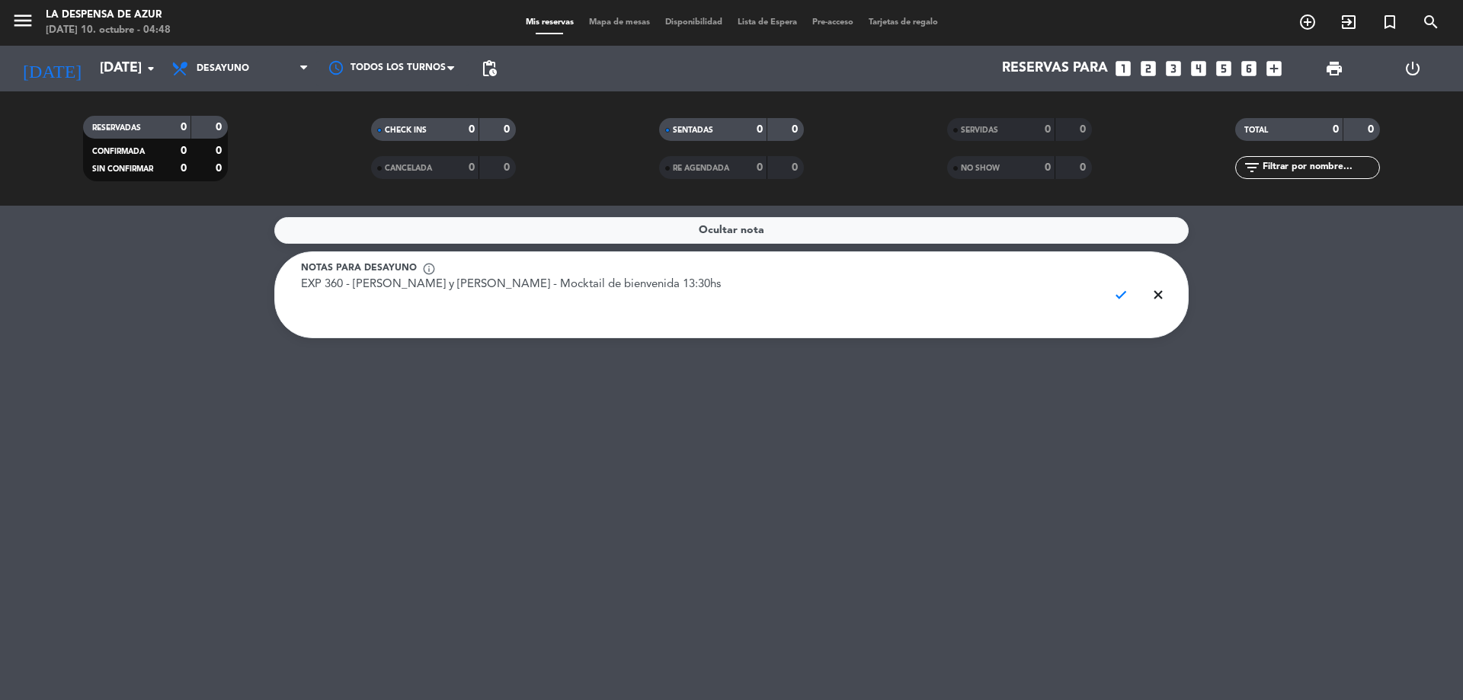
paste textarea "EXP 360 - [PERSON_NAME] y [PERSON_NAME] - Mocktail de bienvenida 13:30hs"
drag, startPoint x: 444, startPoint y: 320, endPoint x: 417, endPoint y: 320, distance: 26.7
click at [417, 320] on textarea "EXP 360 - [PERSON_NAME] y [PERSON_NAME] - Mocktail de bienvenida 13:30hs EXP 36…" at bounding box center [698, 303] width 795 height 52
click at [613, 318] on textarea "EXP 360 - [PERSON_NAME] y [PERSON_NAME] - Mocktail de bienvenida 13:30hs EXP 36…" at bounding box center [698, 303] width 795 height 52
type textarea "EXP 360 - [PERSON_NAME] y [PERSON_NAME] - Mocktail de bienvenida 13:30hs EXP 36…"
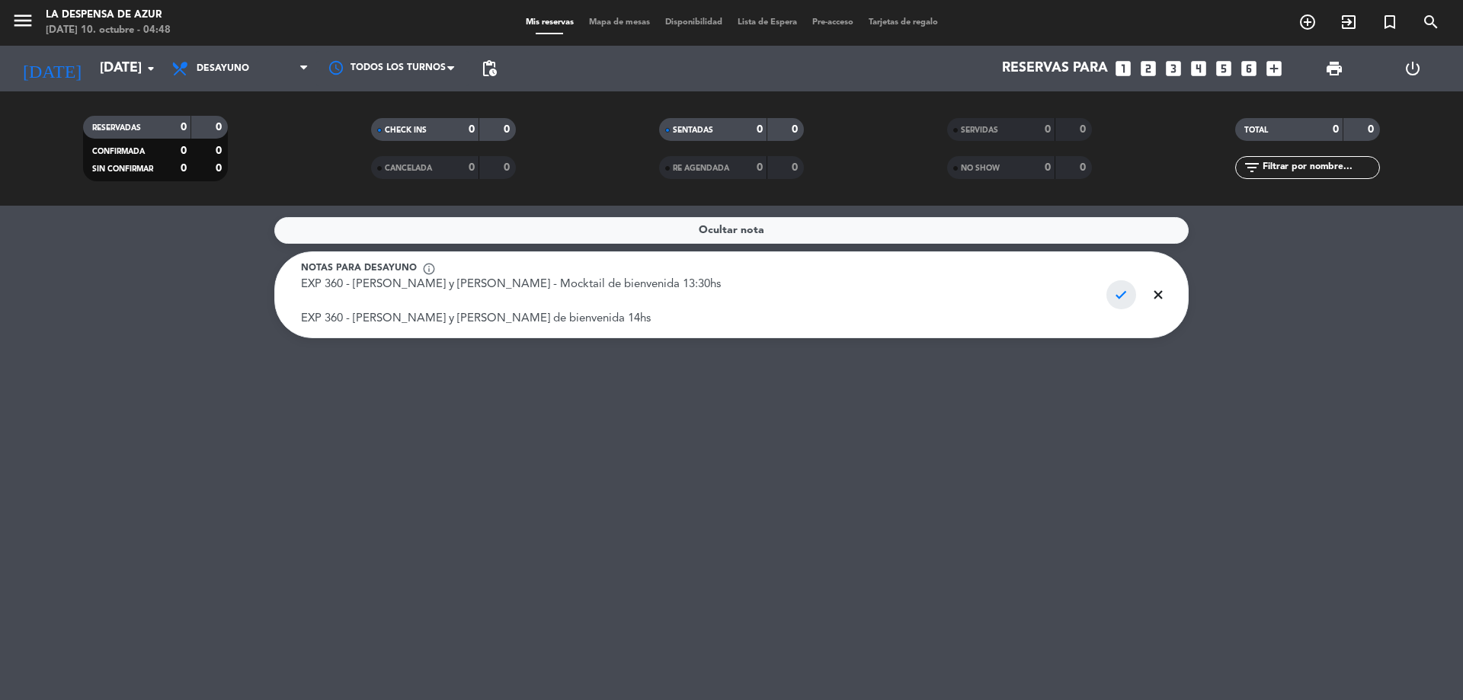
click at [1118, 301] on span "check" at bounding box center [1122, 294] width 30 height 29
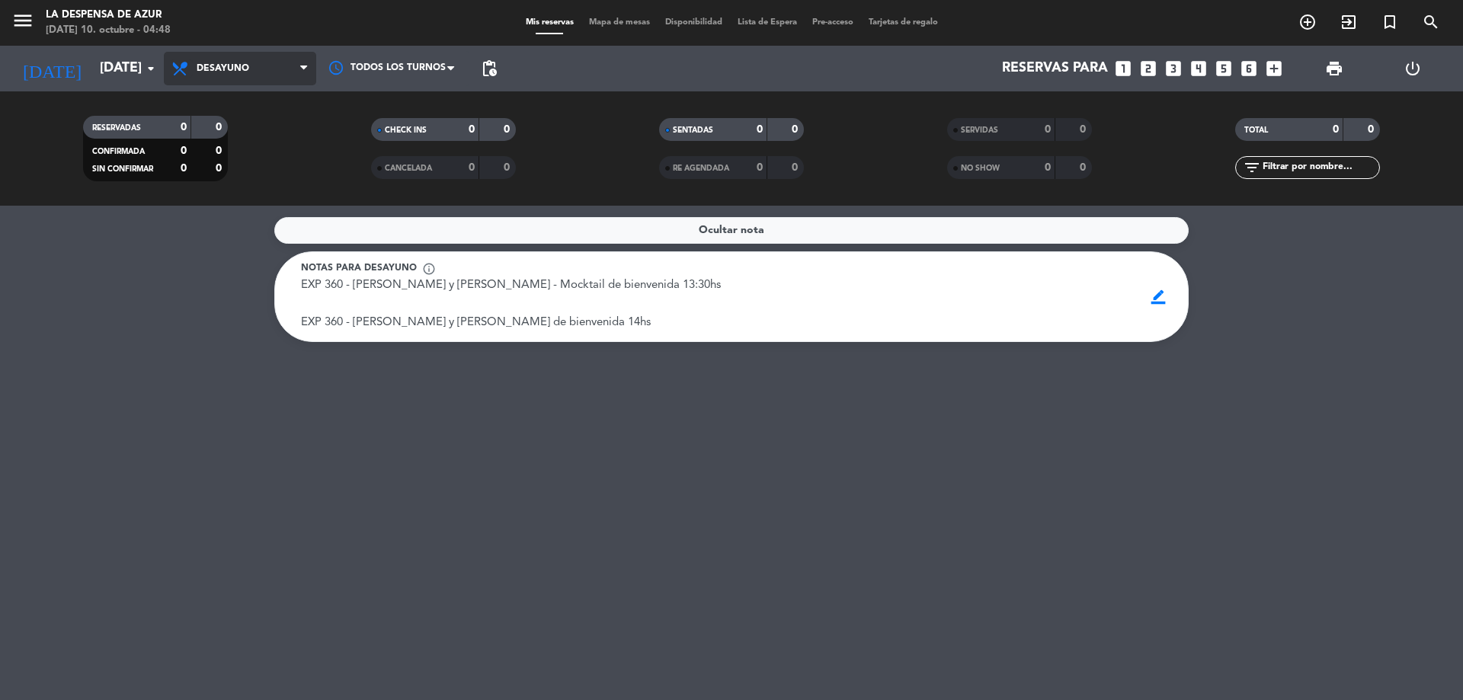
click at [182, 62] on icon at bounding box center [182, 68] width 22 height 18
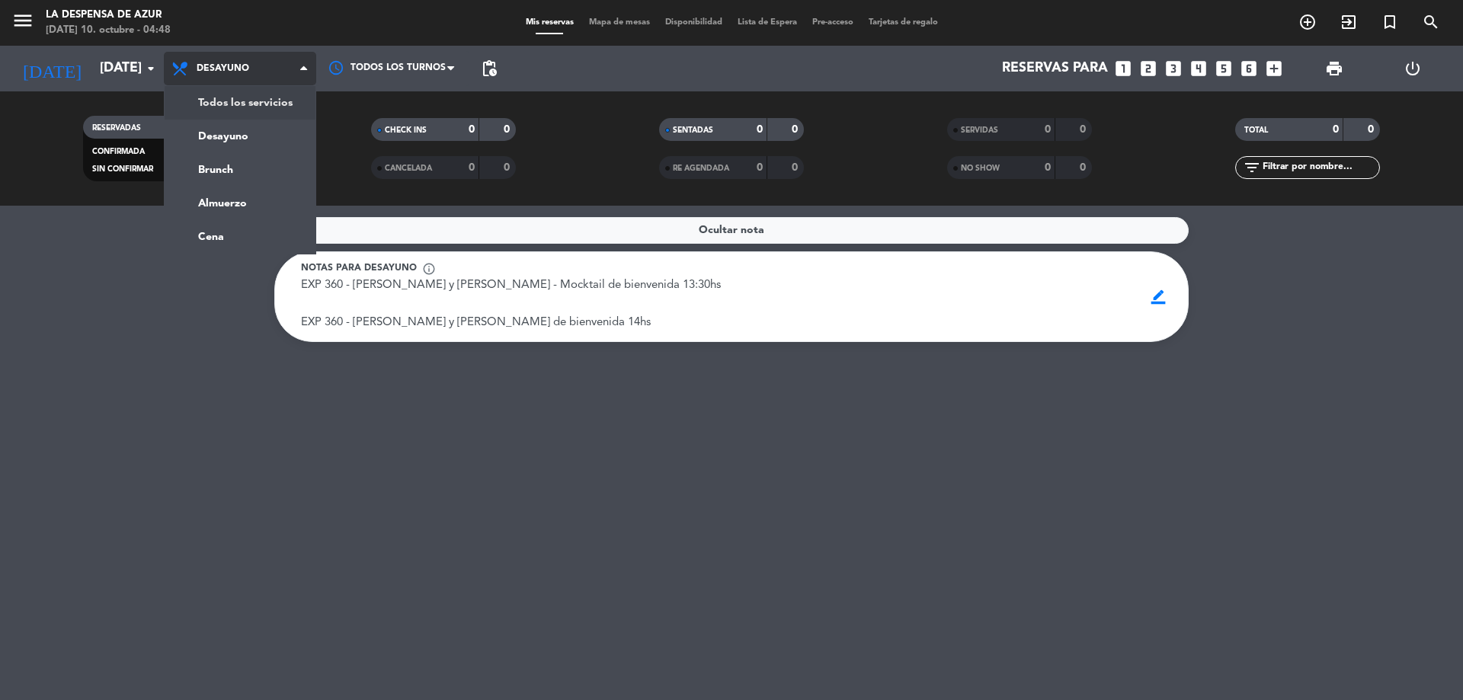
click at [229, 100] on div "menu La Despensa de [PERSON_NAME][DATE] 10. octubre - 04:48 Mis reservas Mapa d…" at bounding box center [731, 103] width 1463 height 206
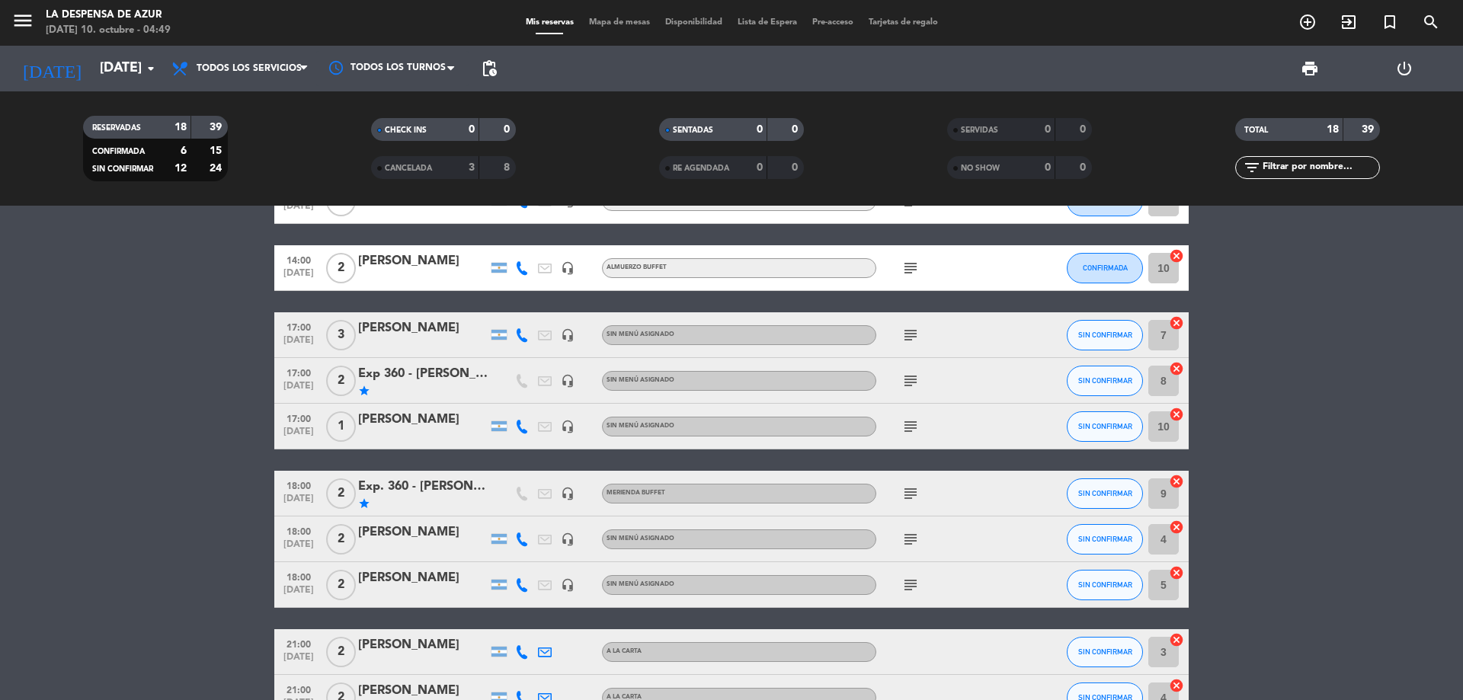
scroll to position [305, 0]
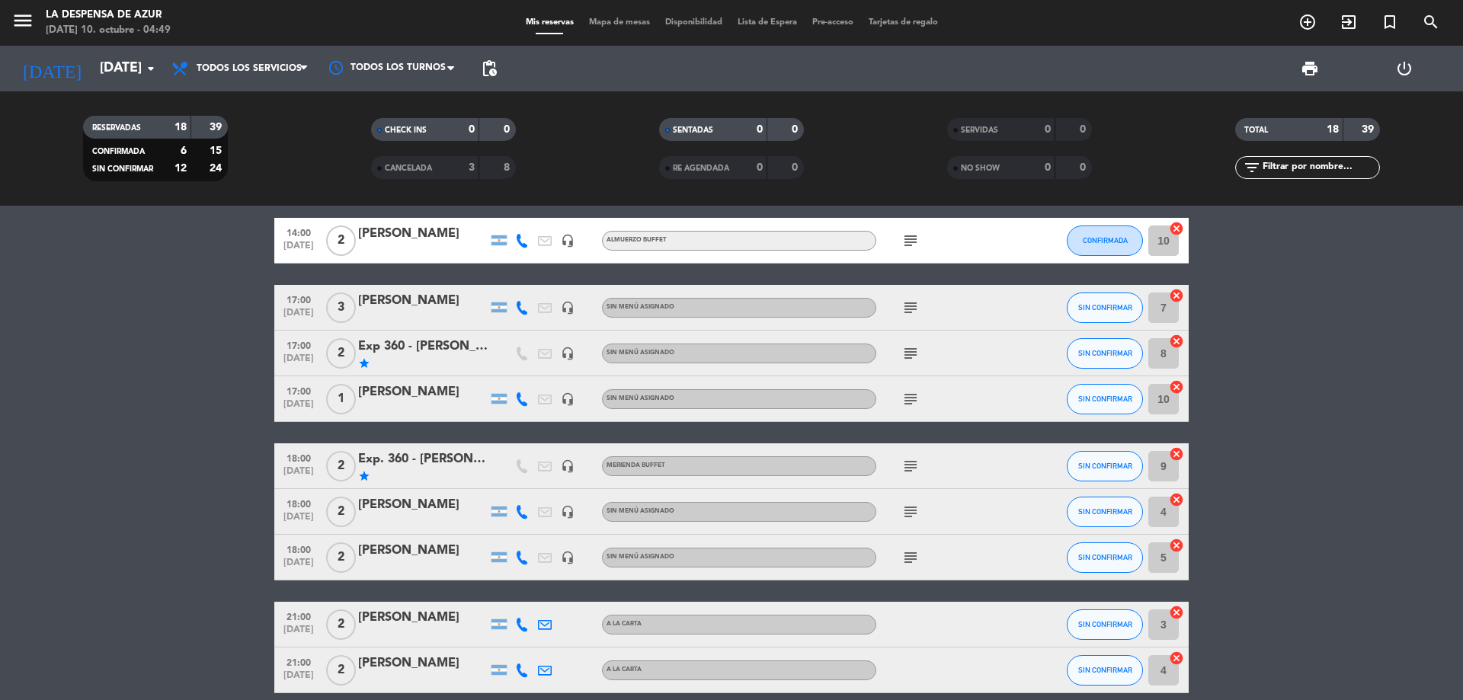
click at [444, 549] on div "[PERSON_NAME]" at bounding box center [423, 551] width 130 height 20
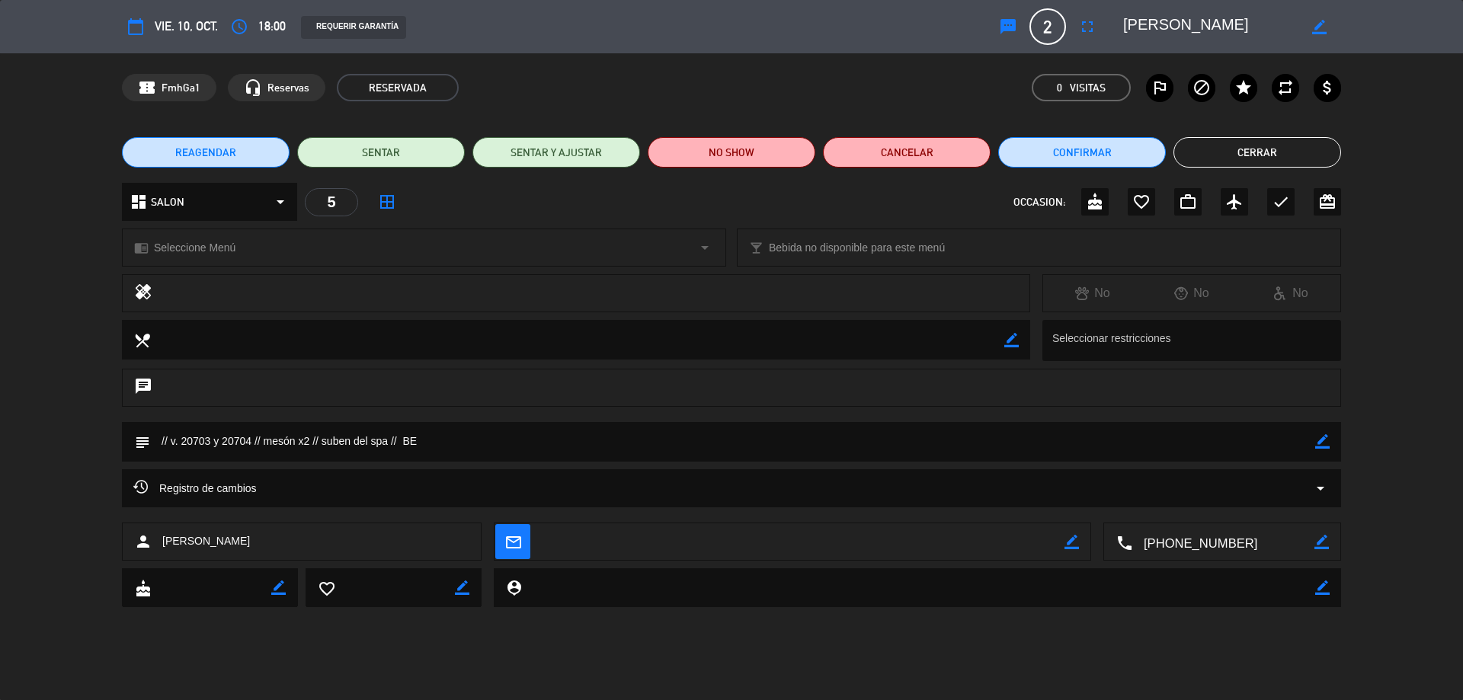
click at [1326, 439] on icon "border_color" at bounding box center [1323, 441] width 14 height 14
click at [264, 441] on textarea at bounding box center [732, 441] width 1165 height 39
type textarea "// v. 20703 y 20704 // Merienda mesón x2 // suben del spa // BE"
click at [325, 245] on div "chrome_reader_mode Seleccione Menú arrow_drop_down" at bounding box center [424, 247] width 603 height 37
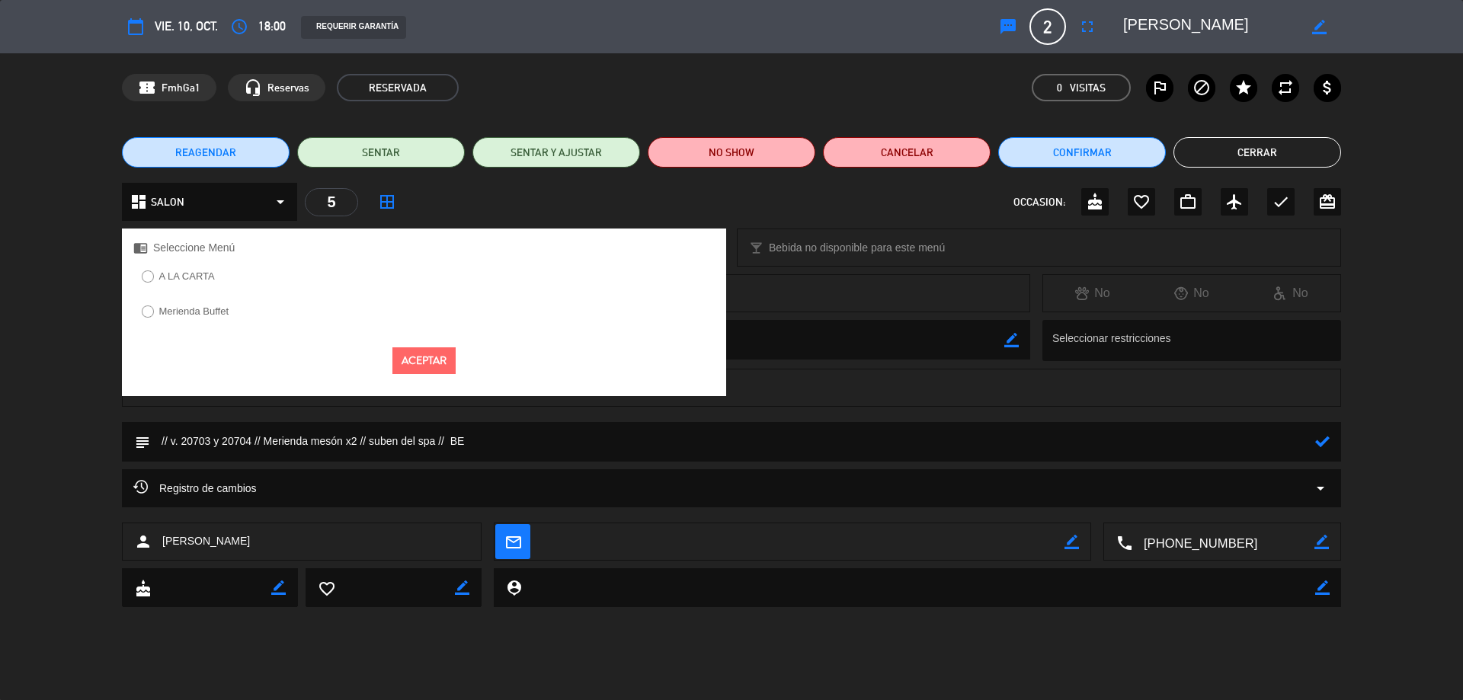
click at [275, 318] on div "Merienda Buffet" at bounding box center [424, 317] width 604 height 30
click at [216, 314] on label "Merienda Buffet" at bounding box center [194, 311] width 70 height 10
click at [425, 367] on button "Aceptar" at bounding box center [424, 361] width 63 height 27
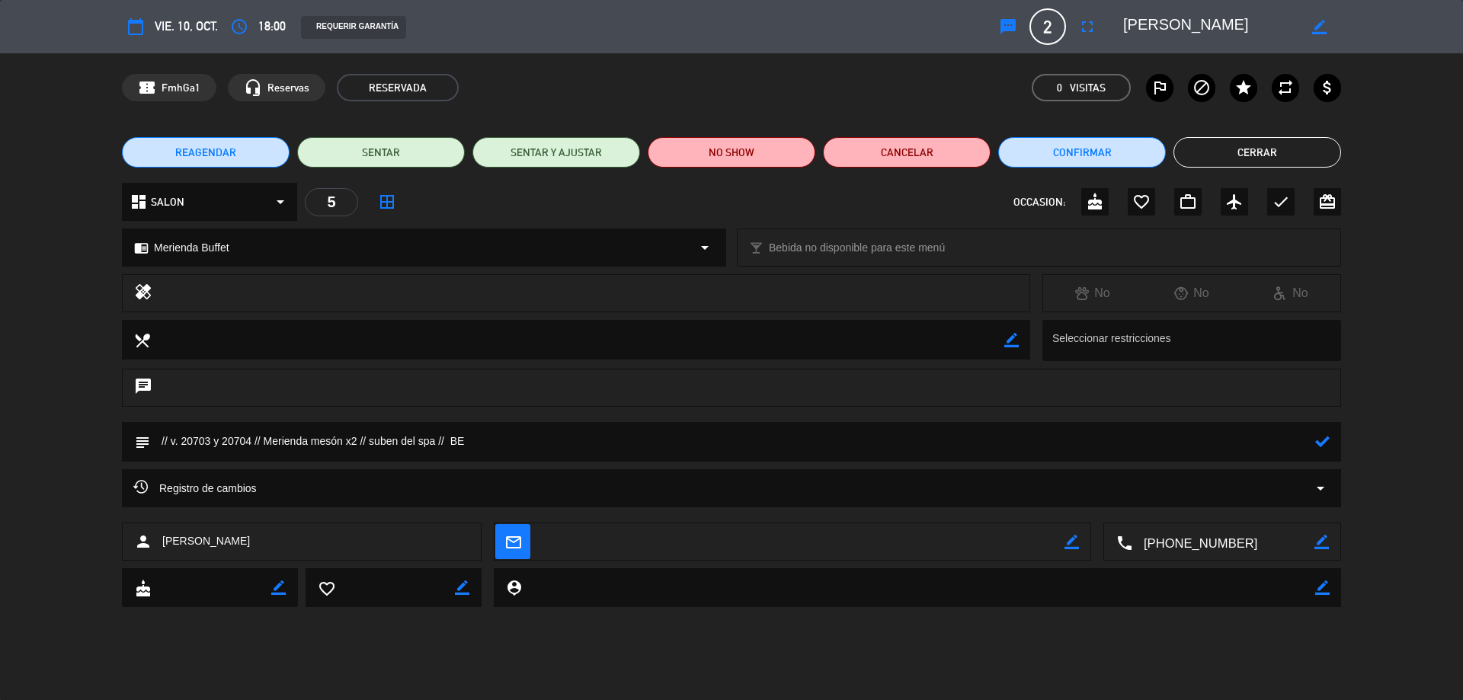
click at [1328, 441] on icon at bounding box center [1323, 441] width 14 height 14
click at [1252, 162] on button "Cerrar" at bounding box center [1258, 152] width 168 height 30
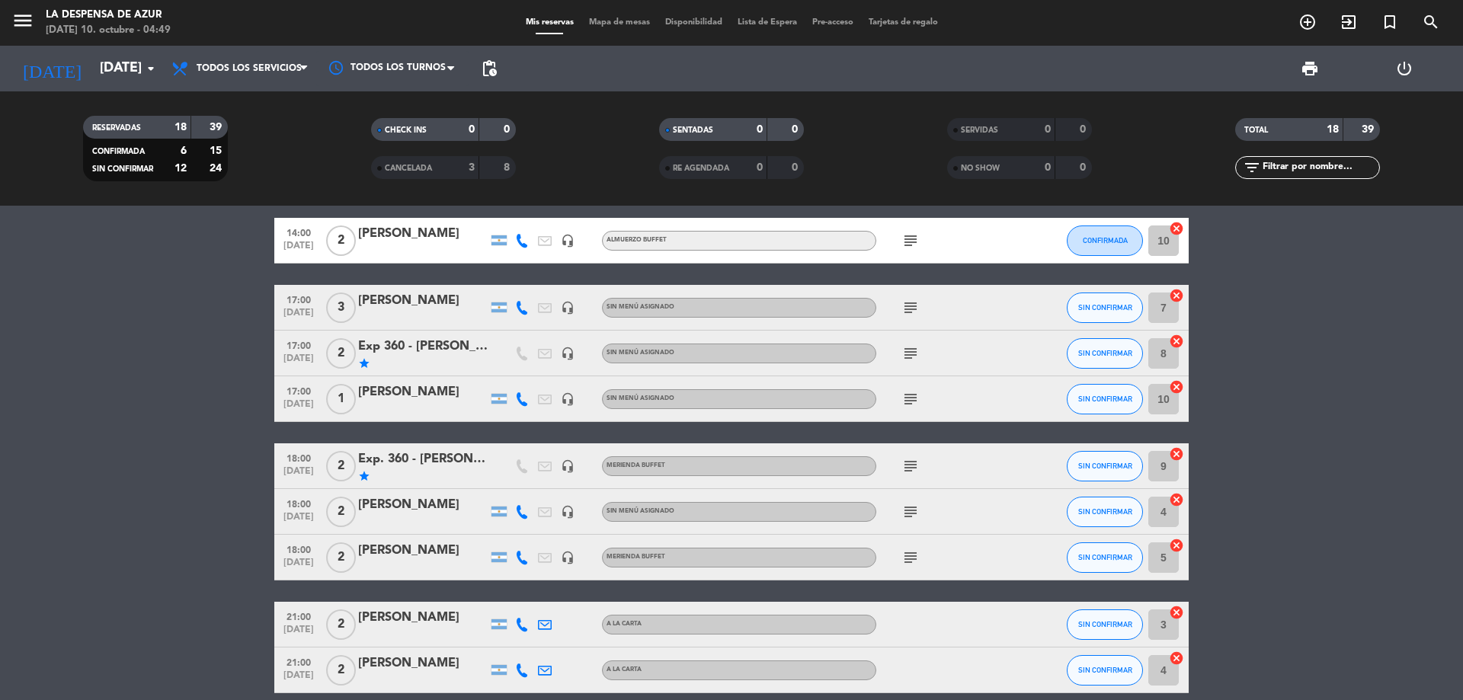
scroll to position [229, 0]
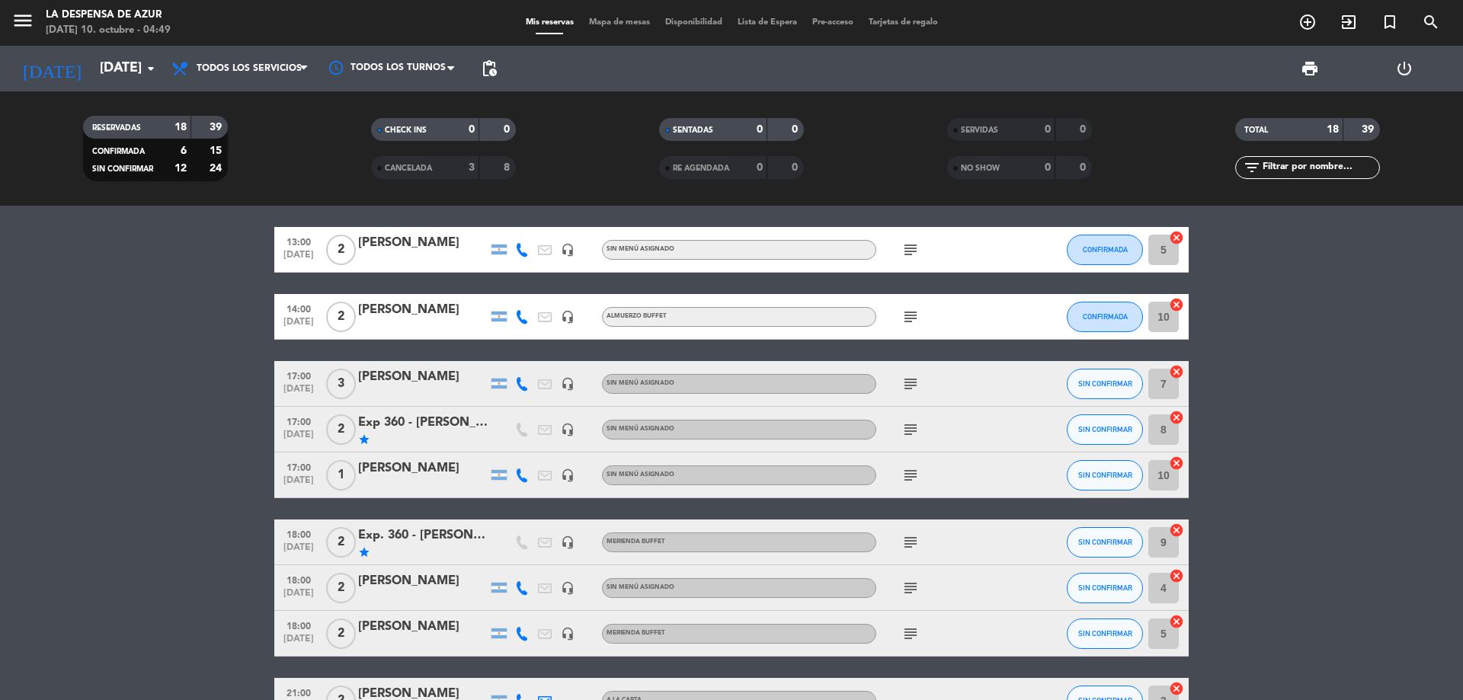
click at [396, 467] on div "[PERSON_NAME]" at bounding box center [423, 469] width 130 height 20
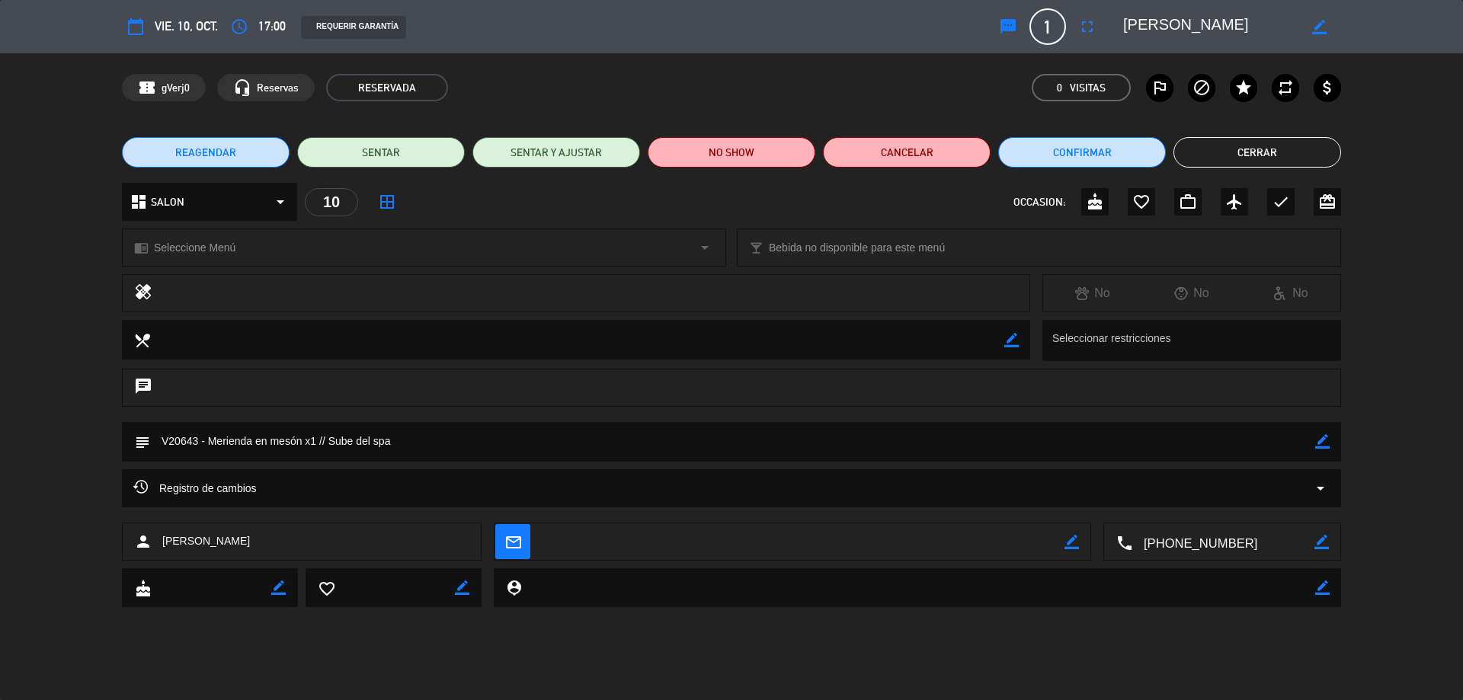
click at [350, 249] on div "chrome_reader_mode Seleccione Menú arrow_drop_down" at bounding box center [424, 247] width 603 height 37
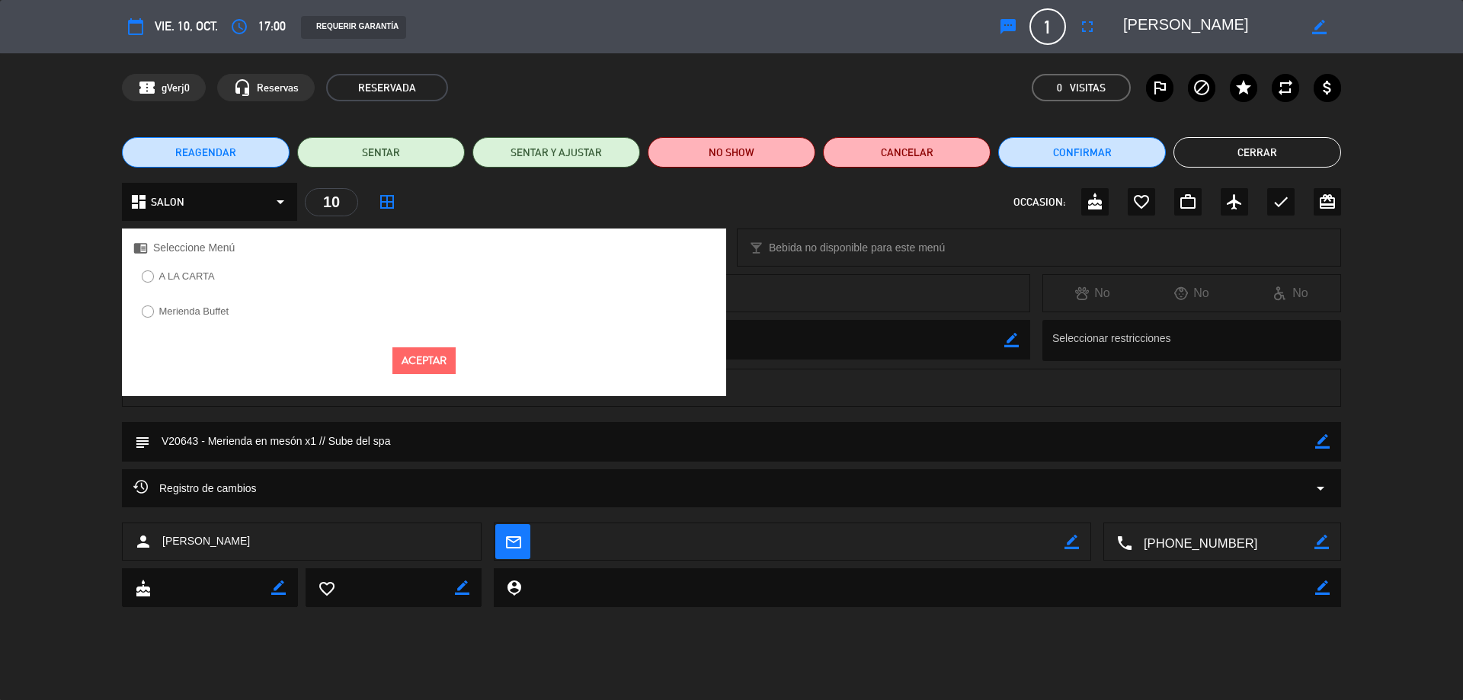
click at [269, 309] on div "Merienda Buffet" at bounding box center [424, 317] width 604 height 30
drag, startPoint x: 203, startPoint y: 298, endPoint x: 203, endPoint y: 311, distance: 13.0
click at [203, 298] on div "A LA CARTA Merienda Buffet" at bounding box center [424, 301] width 604 height 69
drag, startPoint x: 201, startPoint y: 312, endPoint x: 217, endPoint y: 319, distance: 17.4
click at [200, 312] on label "Merienda Buffet" at bounding box center [194, 311] width 70 height 10
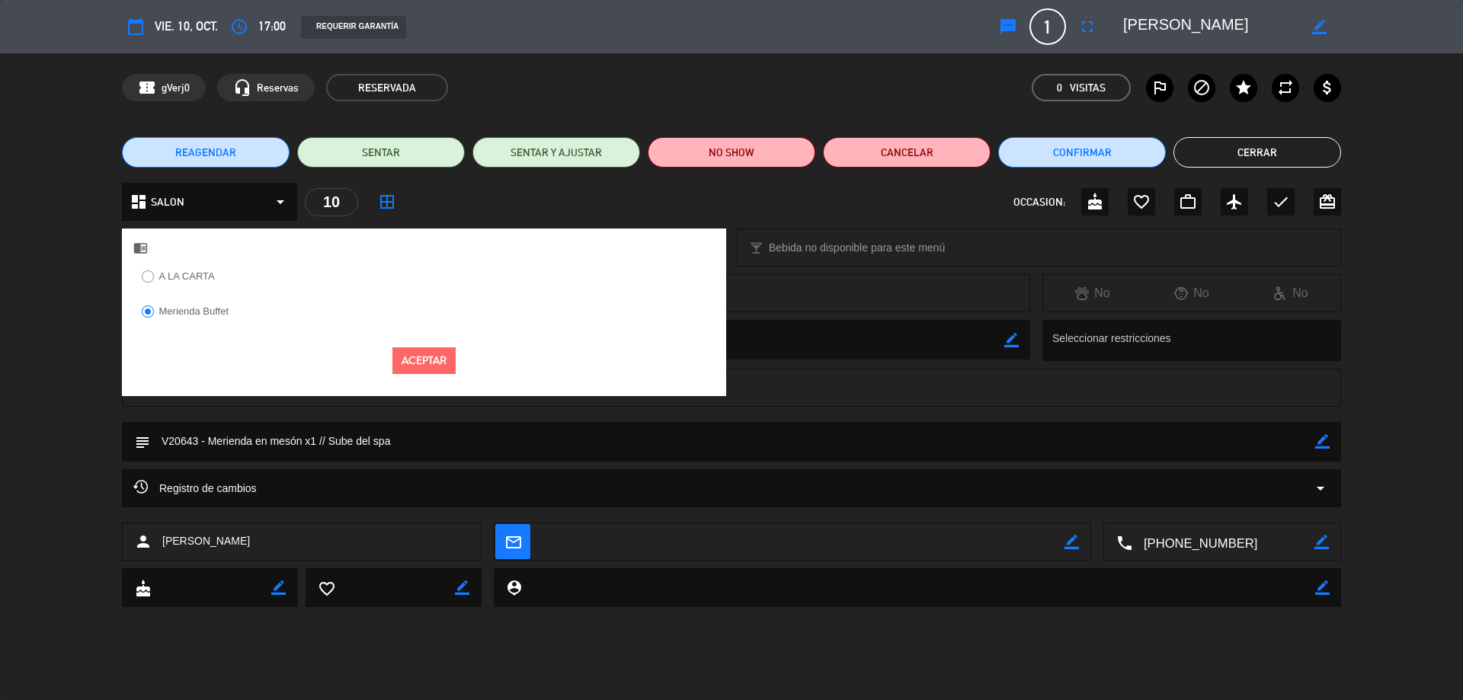
click at [425, 357] on button "Aceptar" at bounding box center [424, 361] width 63 height 27
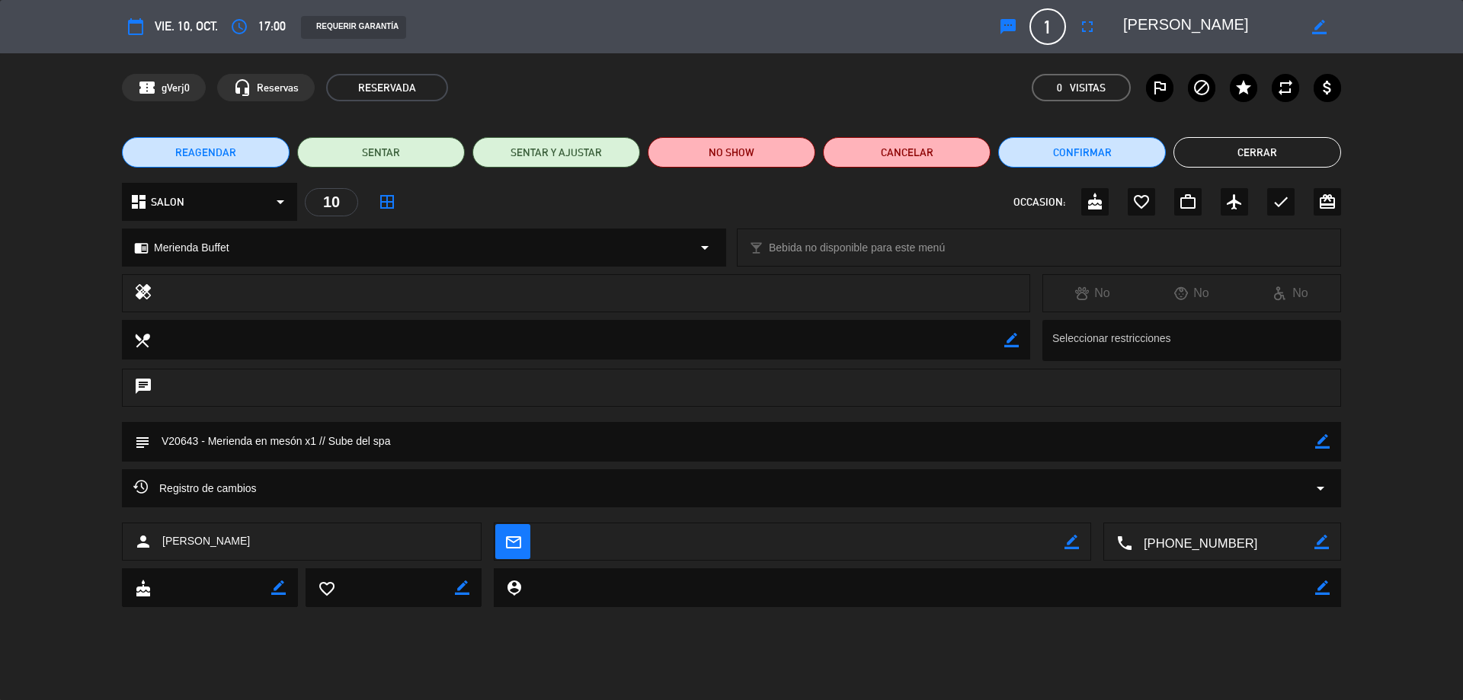
drag, startPoint x: 1250, startPoint y: 146, endPoint x: 841, endPoint y: 68, distance: 416.7
click at [1246, 146] on button "Cerrar" at bounding box center [1258, 152] width 168 height 30
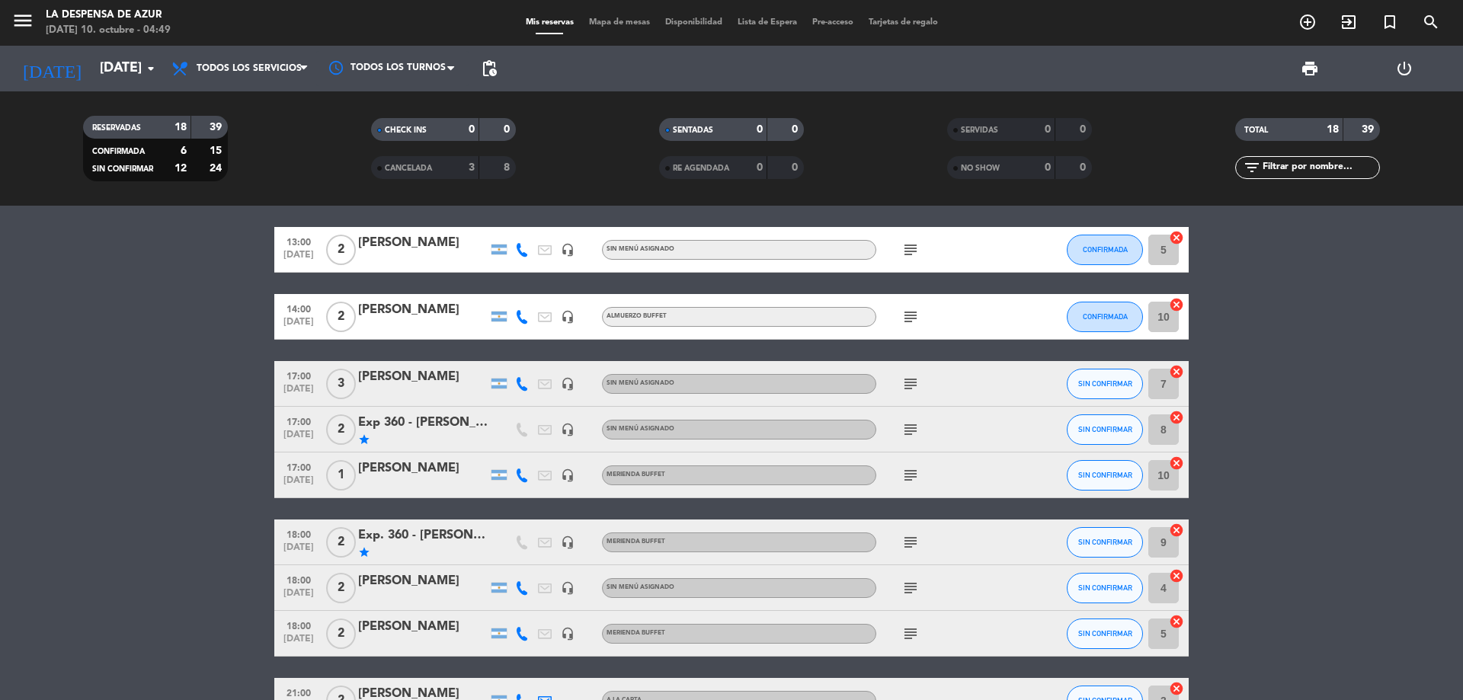
click at [393, 373] on div "[PERSON_NAME]" at bounding box center [423, 377] width 130 height 20
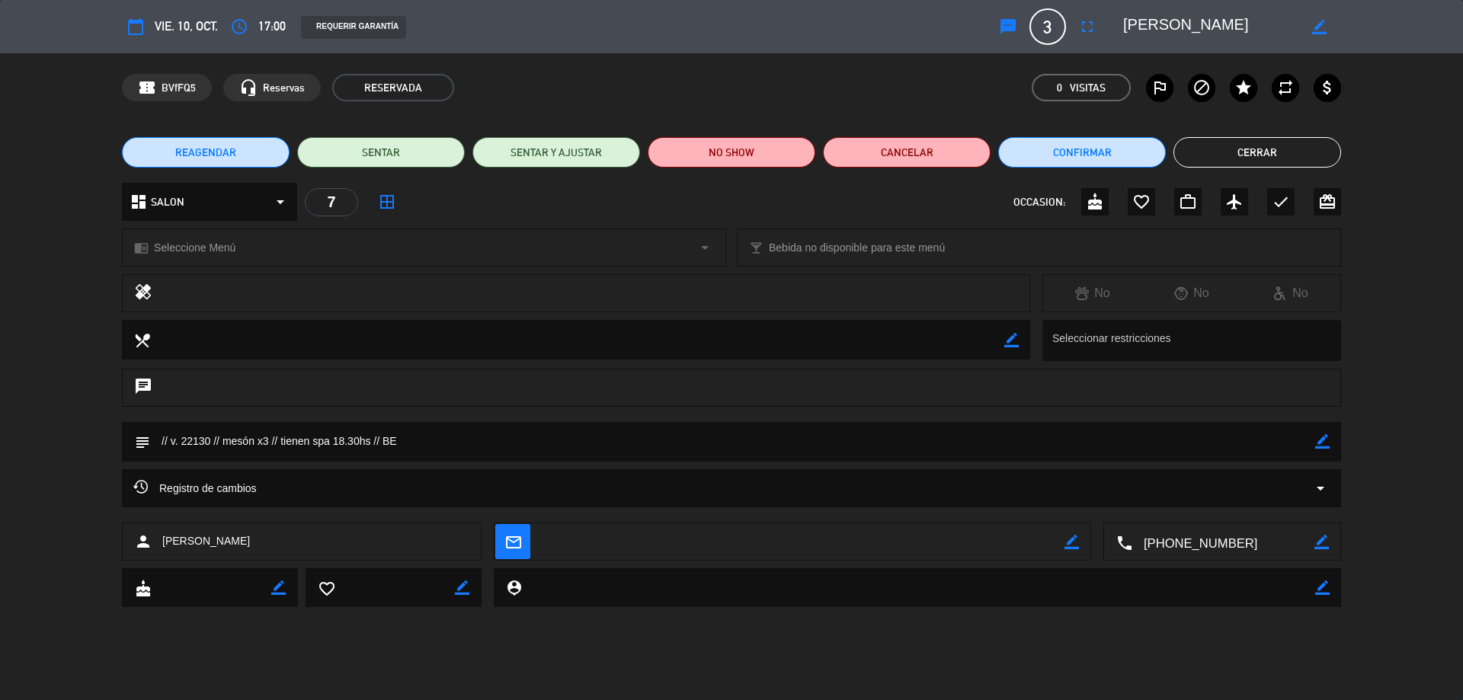
click at [1328, 436] on icon "border_color" at bounding box center [1323, 441] width 14 height 14
click at [229, 438] on textarea at bounding box center [732, 441] width 1165 height 39
click at [223, 438] on textarea at bounding box center [732, 441] width 1165 height 39
type textarea "// v. 22130 // Merienda mesón x3 // tienen spa 18.30hs // BE"
drag, startPoint x: 296, startPoint y: 264, endPoint x: 289, endPoint y: 266, distance: 8.0
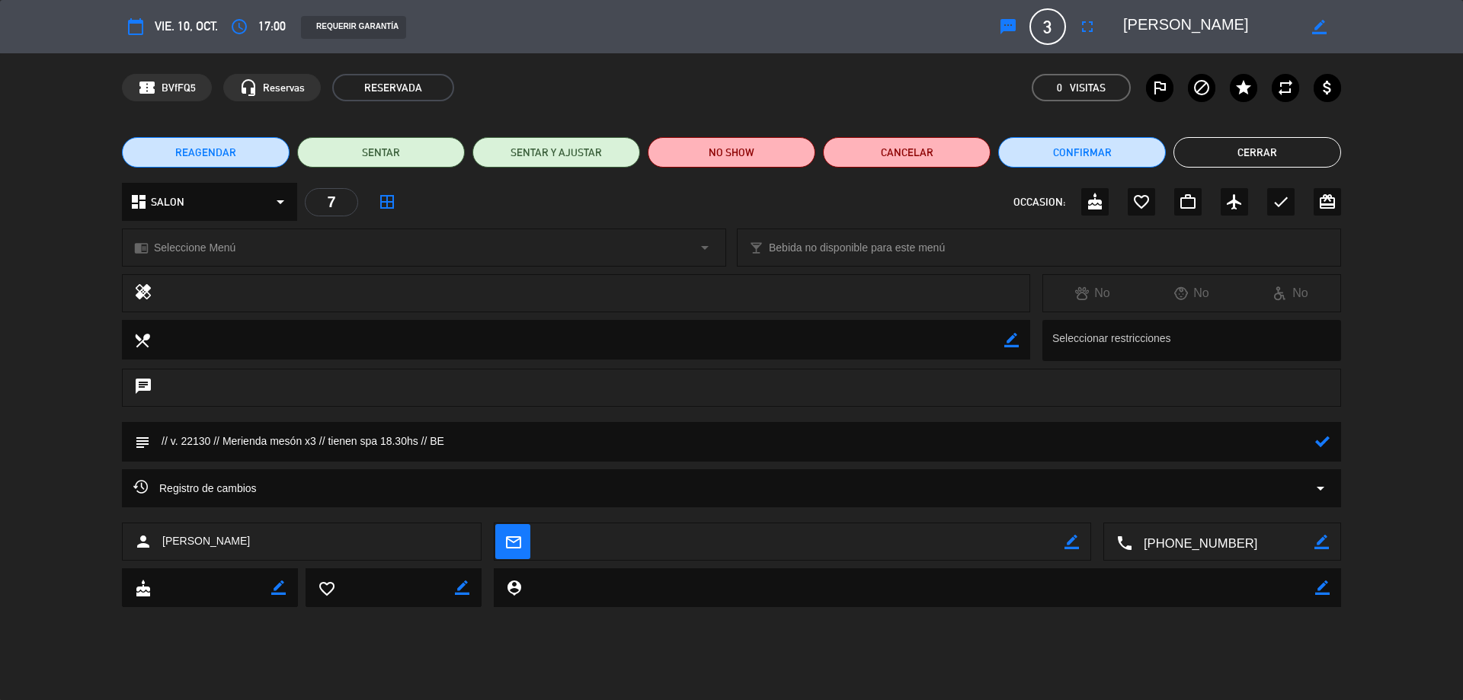
click at [296, 263] on div "chrome_reader_mode Seleccione Menú arrow_drop_down" at bounding box center [424, 247] width 603 height 37
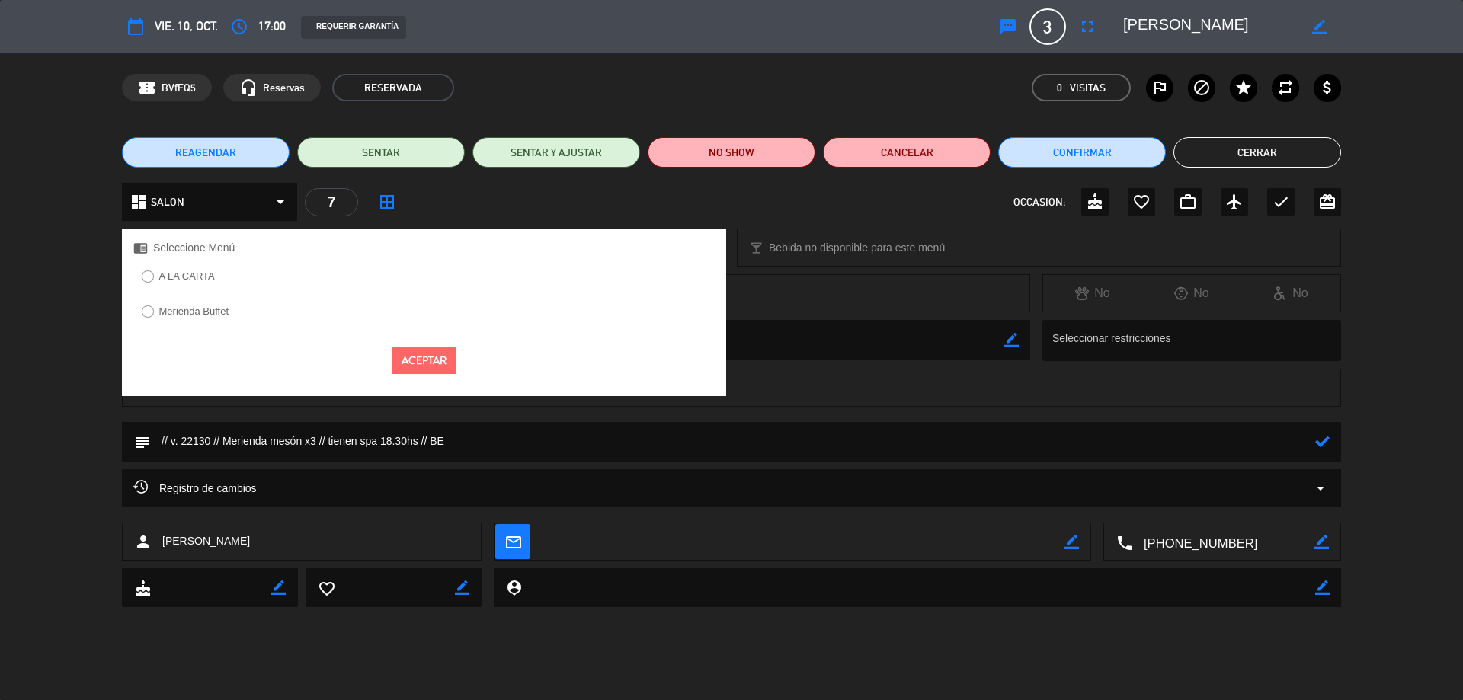
click at [210, 312] on label "Merienda Buffet" at bounding box center [194, 311] width 70 height 10
click at [158, 274] on label "A LA CARTA" at bounding box center [177, 279] width 89 height 24
drag, startPoint x: 179, startPoint y: 312, endPoint x: 332, endPoint y: 335, distance: 154.9
click at [183, 312] on label "Merienda Buffet" at bounding box center [194, 311] width 70 height 10
drag, startPoint x: 416, startPoint y: 357, endPoint x: 429, endPoint y: 357, distance: 13.0
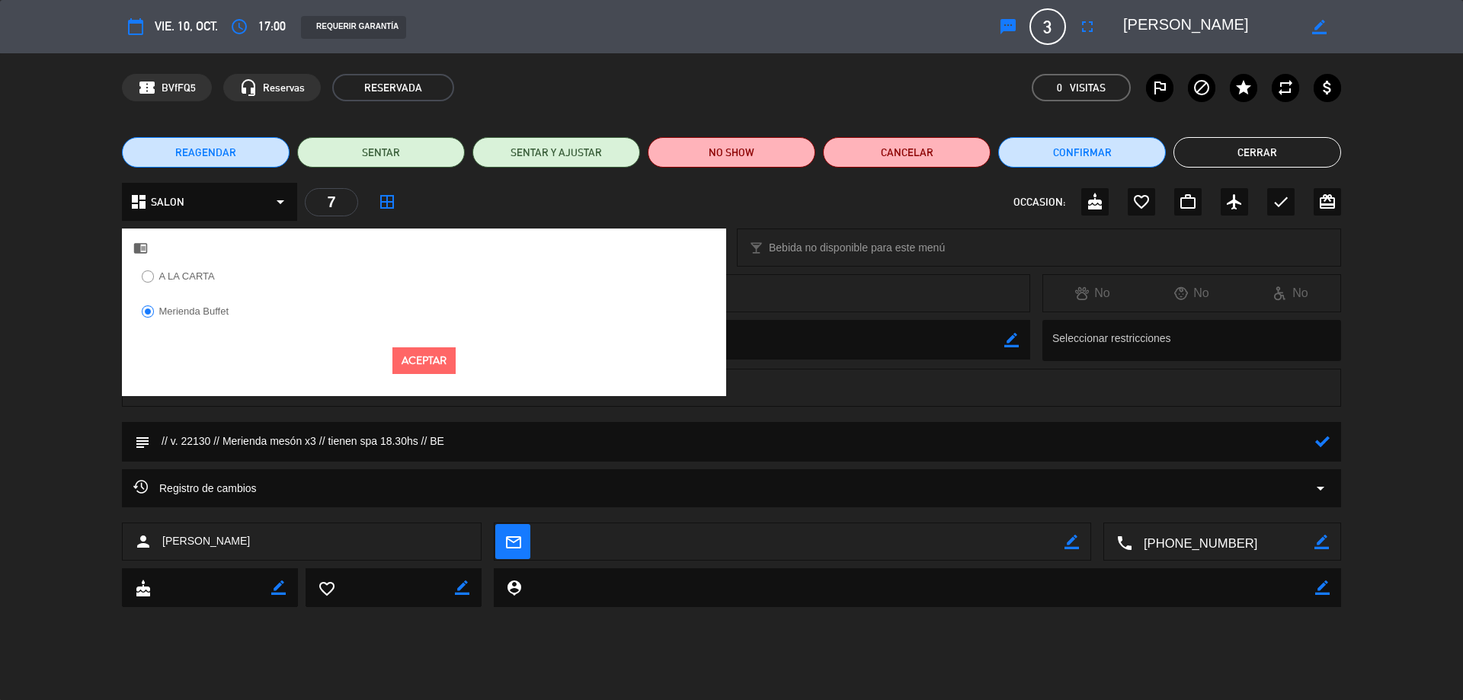
click at [424, 357] on button "Aceptar" at bounding box center [424, 361] width 63 height 27
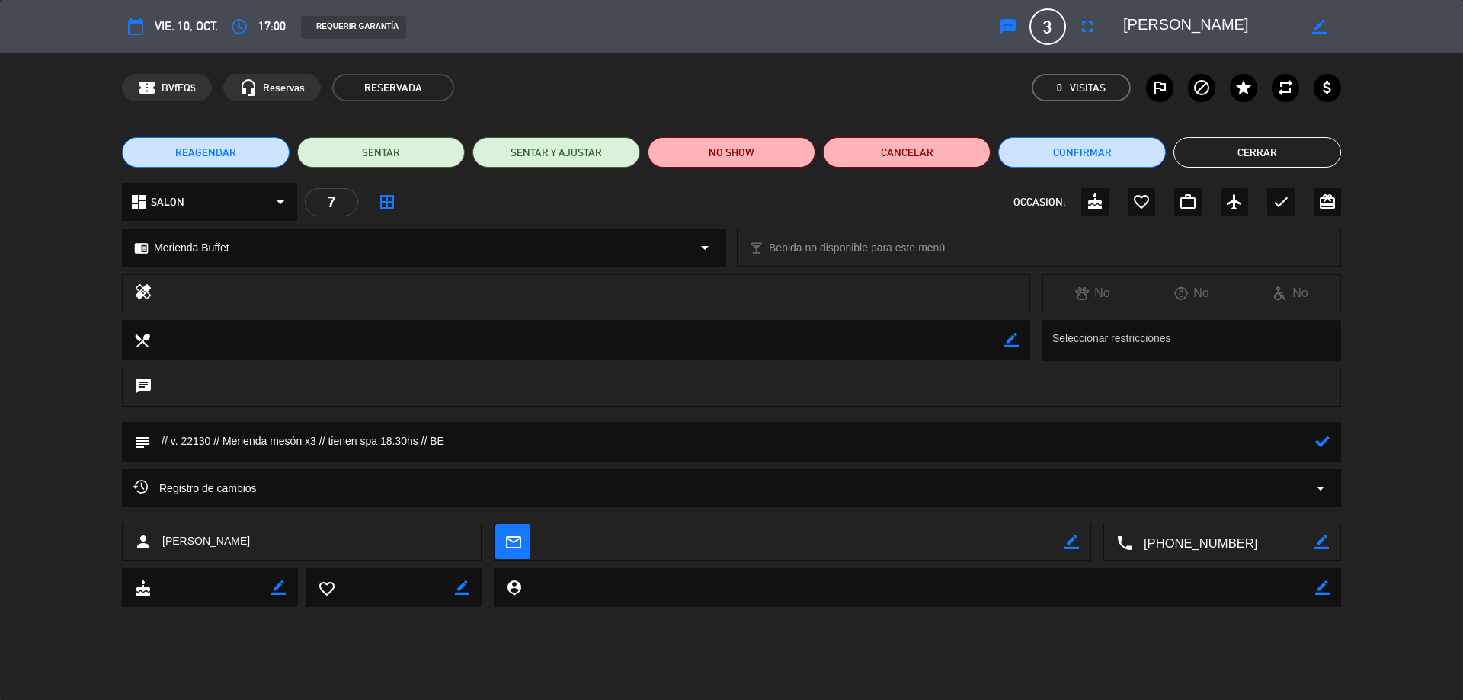
click at [1328, 440] on icon at bounding box center [1323, 441] width 14 height 14
click at [1254, 163] on button "Cerrar" at bounding box center [1258, 152] width 168 height 30
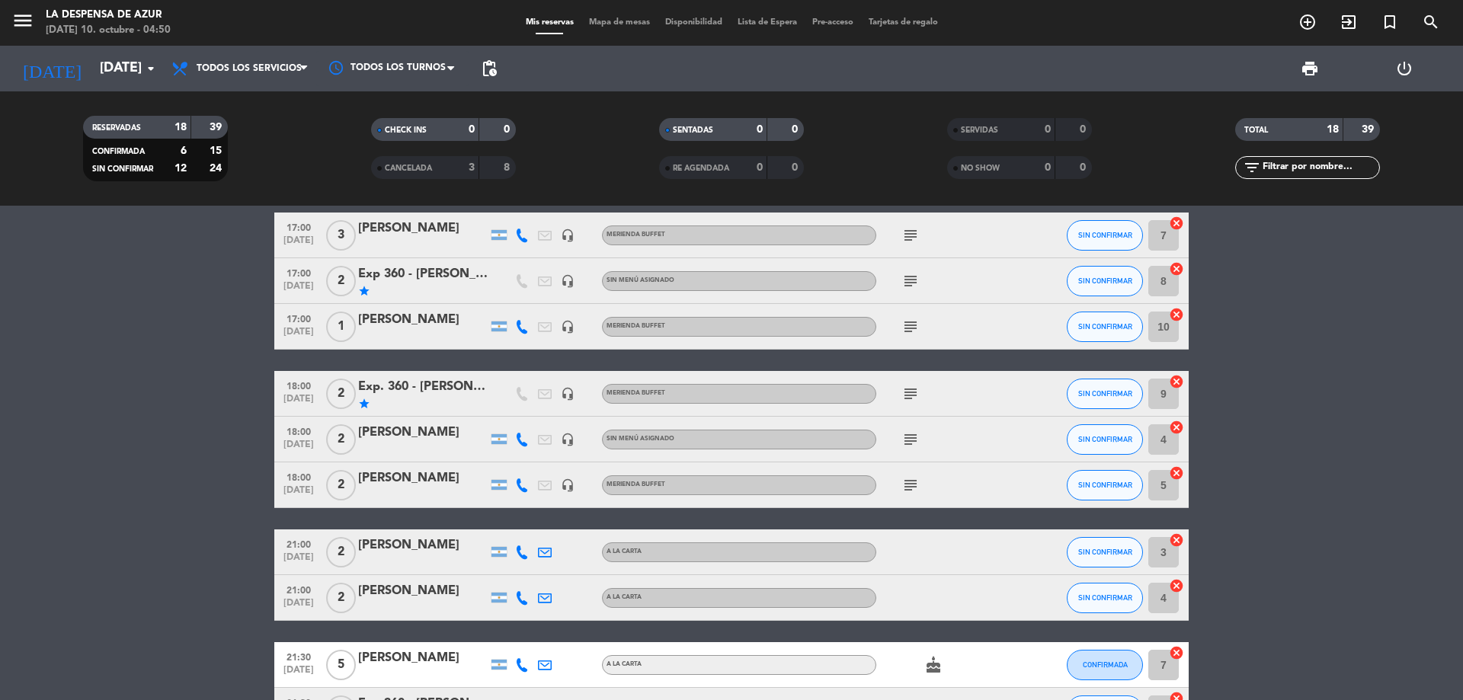
scroll to position [381, 0]
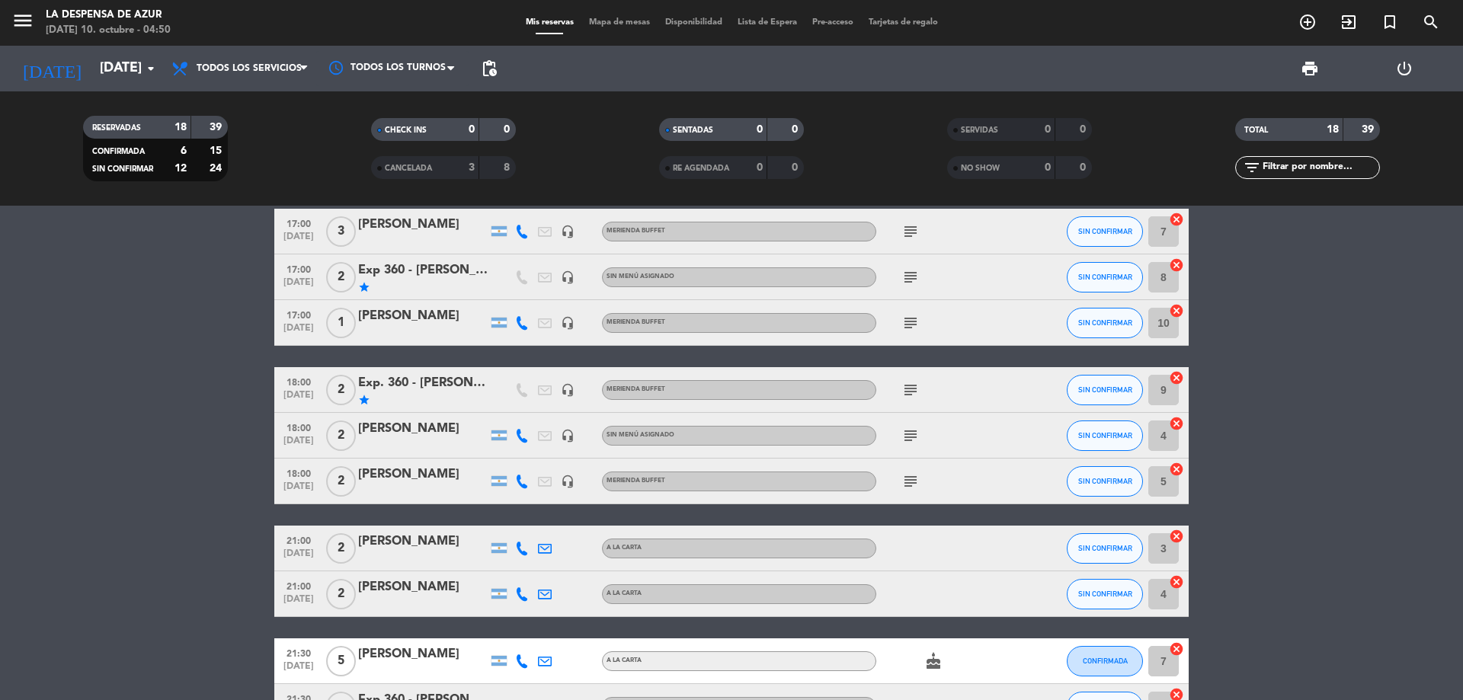
click at [441, 428] on div "[PERSON_NAME]" at bounding box center [423, 429] width 130 height 20
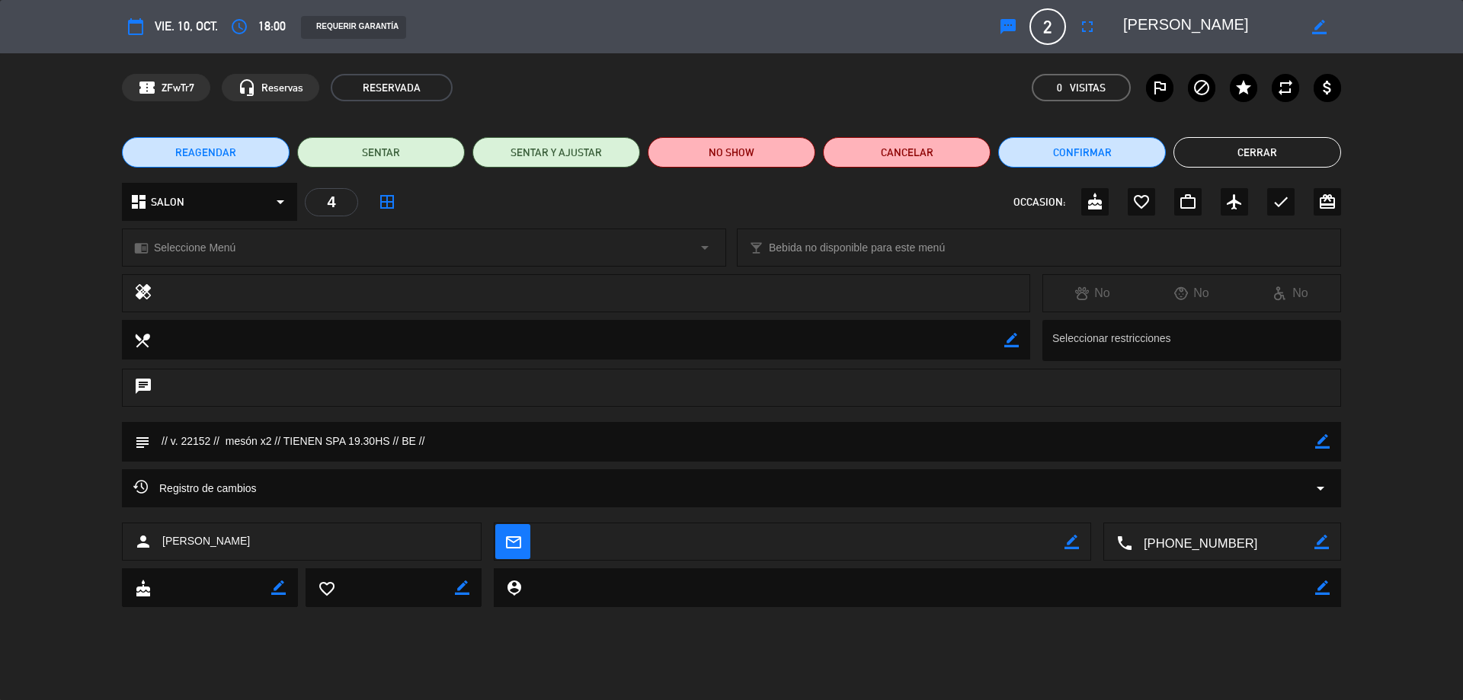
click at [1326, 447] on icon "border_color" at bounding box center [1323, 441] width 14 height 14
click at [228, 438] on textarea at bounding box center [732, 441] width 1165 height 39
type textarea "// v. 22152 // Merienda mesón x2 // TIENEN SPA 19.30HS // BE //"
click at [237, 243] on div "chrome_reader_mode Seleccione Menú arrow_drop_down" at bounding box center [424, 247] width 603 height 37
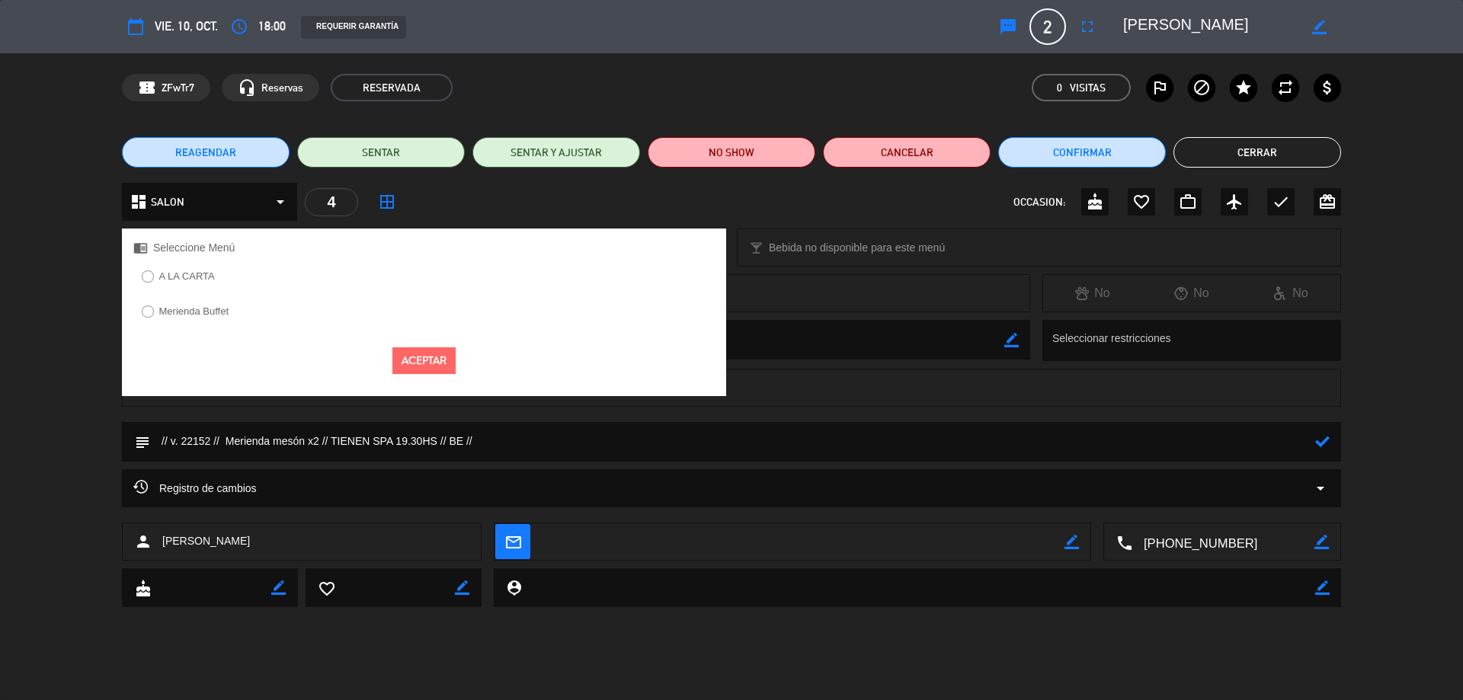
click at [200, 307] on label "Merienda Buffet" at bounding box center [194, 311] width 70 height 10
drag, startPoint x: 425, startPoint y: 361, endPoint x: 436, endPoint y: 361, distance: 11.4
click at [428, 361] on button "Aceptar" at bounding box center [424, 361] width 63 height 27
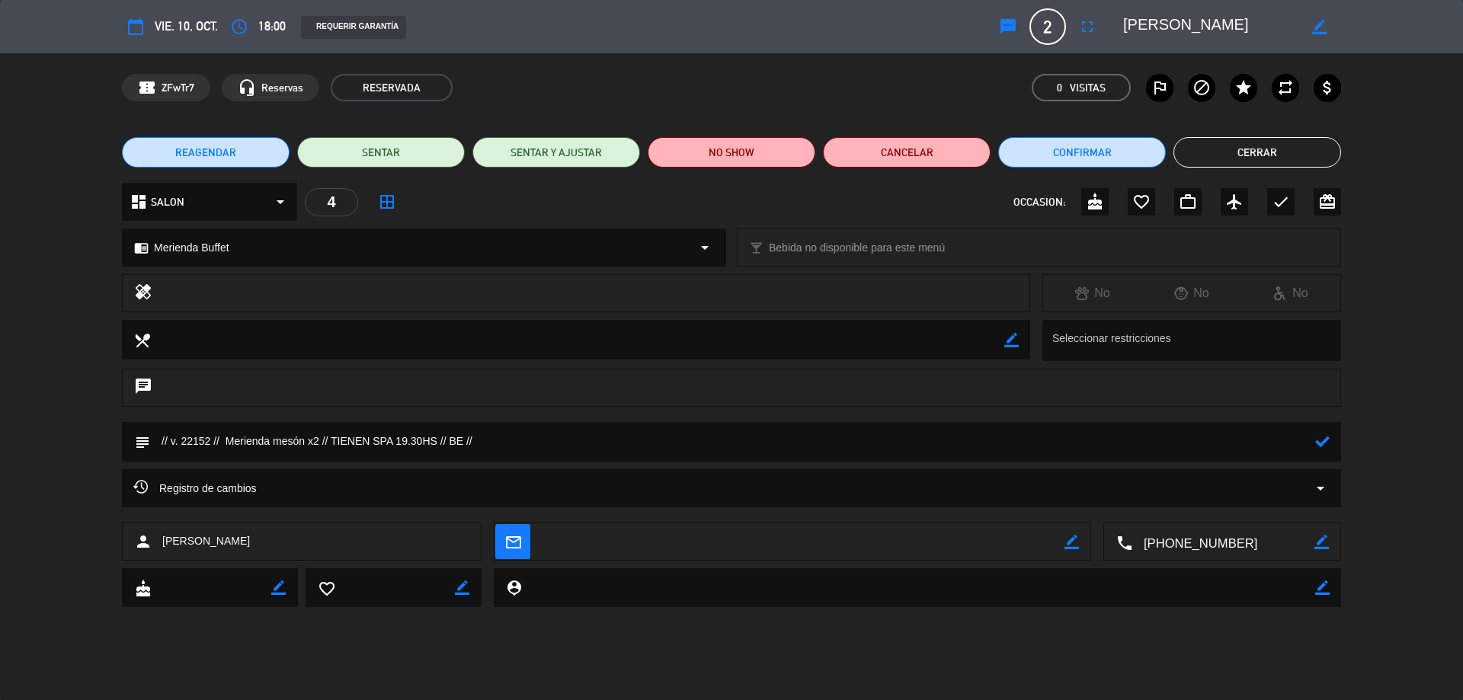
click at [1327, 441] on icon at bounding box center [1323, 441] width 14 height 14
drag, startPoint x: 1258, startPoint y: 163, endPoint x: 1248, endPoint y: 183, distance: 22.5
click at [1257, 165] on button "Cerrar" at bounding box center [1258, 152] width 168 height 30
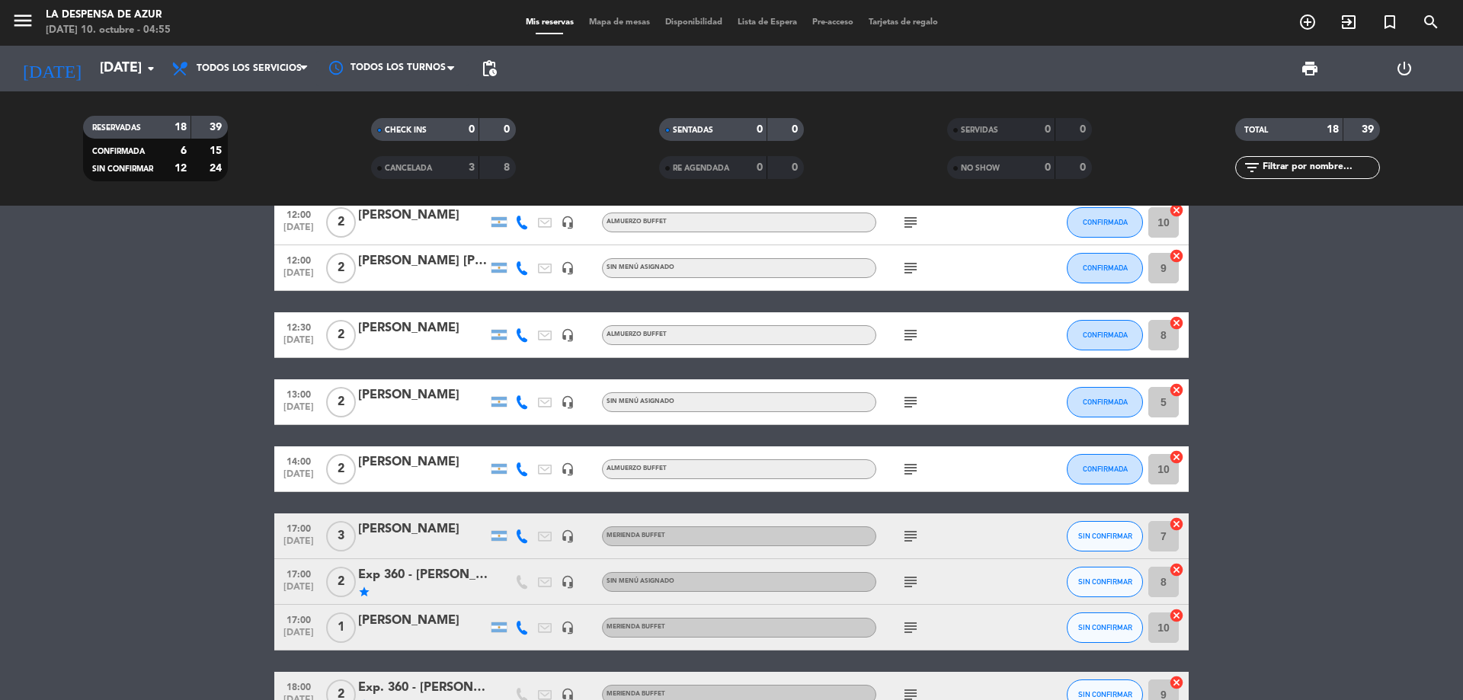
scroll to position [0, 0]
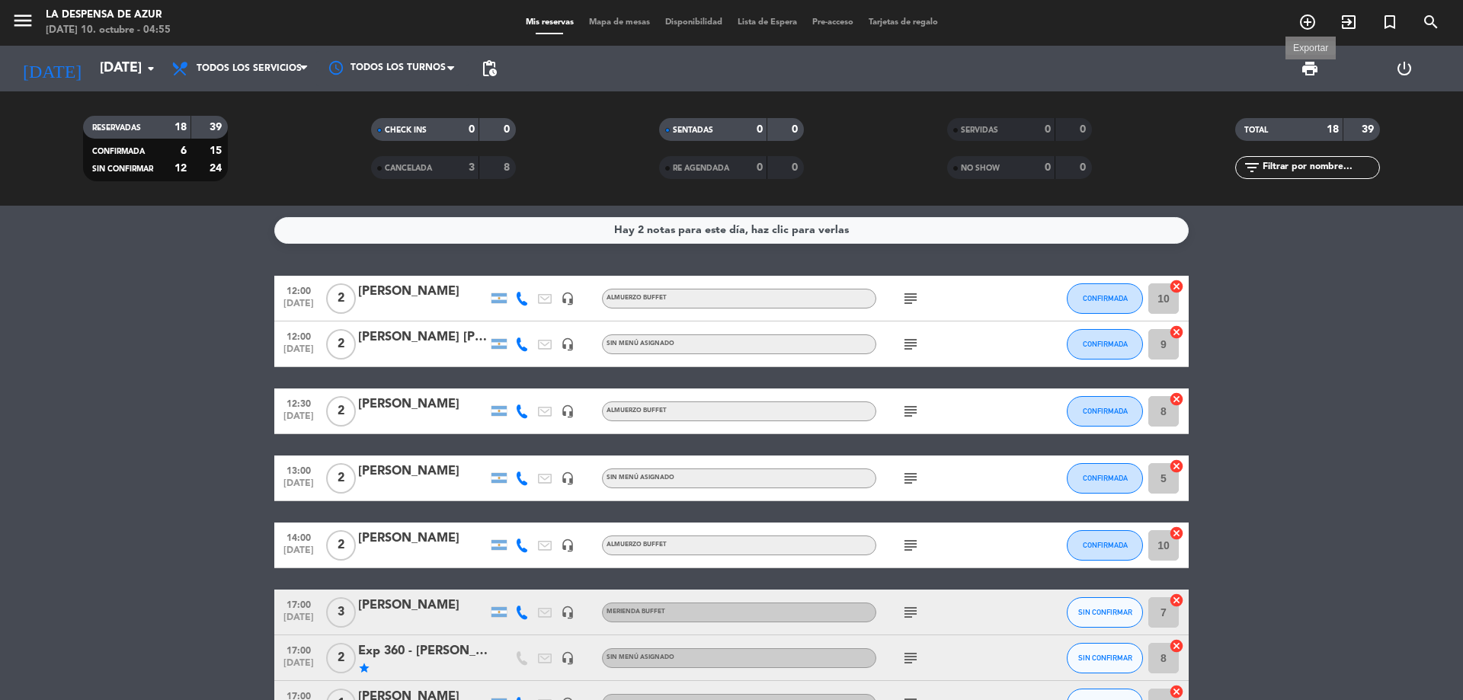
click at [1318, 61] on span "print" at bounding box center [1310, 68] width 18 height 18
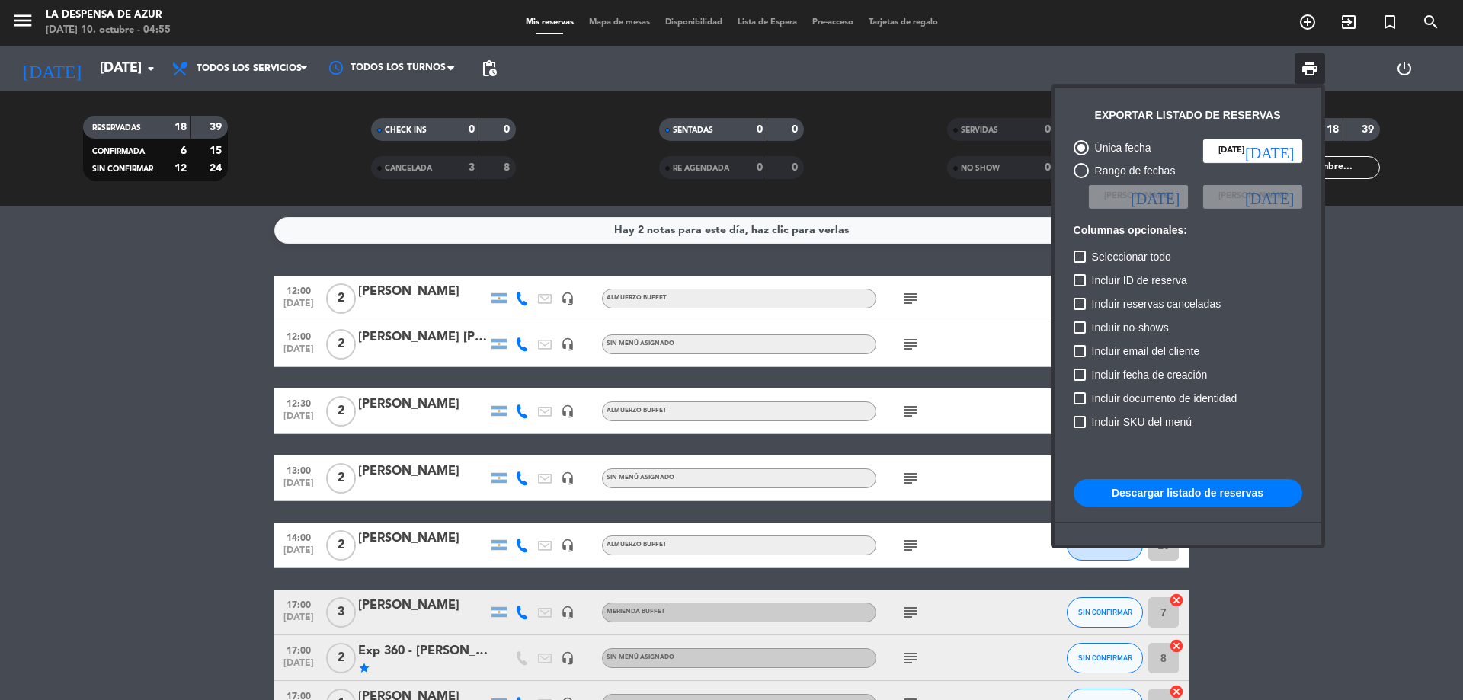
click at [1196, 502] on button "Descargar listado de reservas" at bounding box center [1188, 492] width 229 height 27
drag, startPoint x: 1353, startPoint y: 300, endPoint x: 1312, endPoint y: 334, distance: 53.6
click at [1353, 303] on div at bounding box center [731, 350] width 1463 height 700
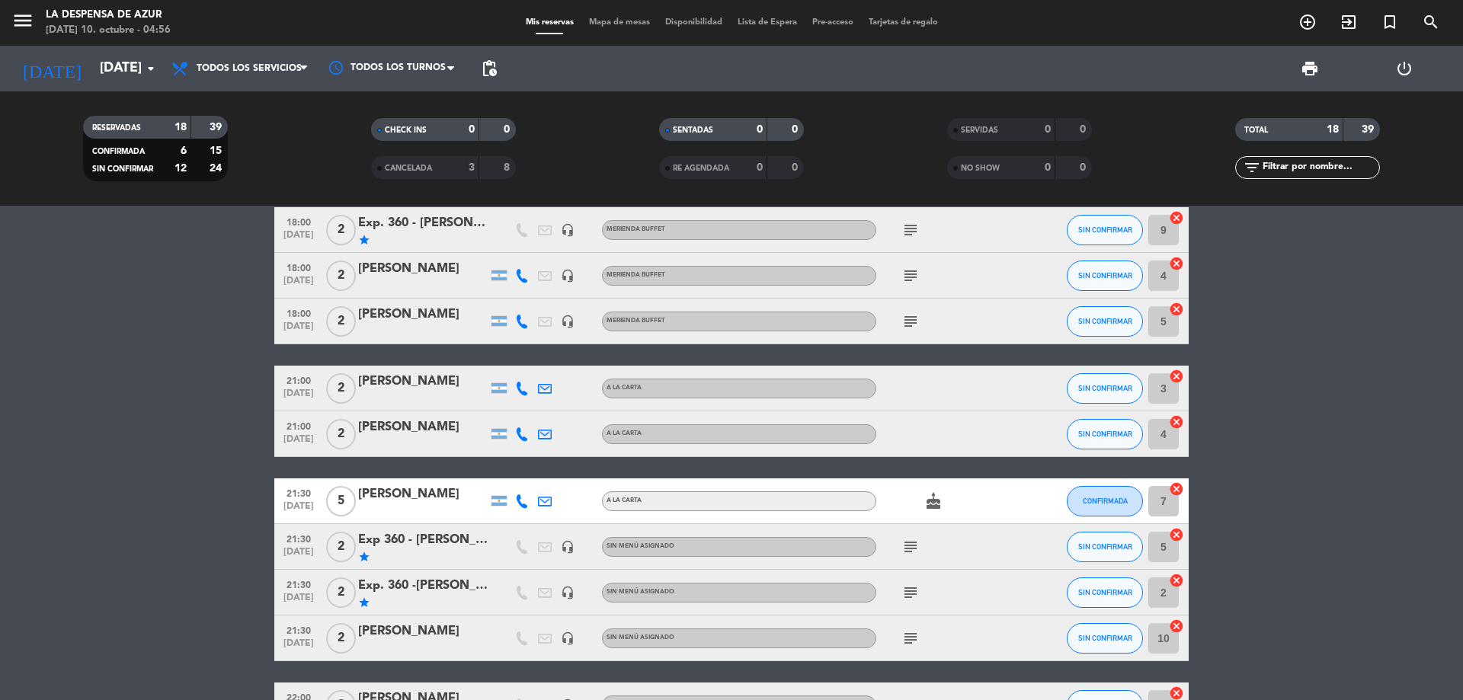
scroll to position [646, 0]
